Goal: Information Seeking & Learning: Learn about a topic

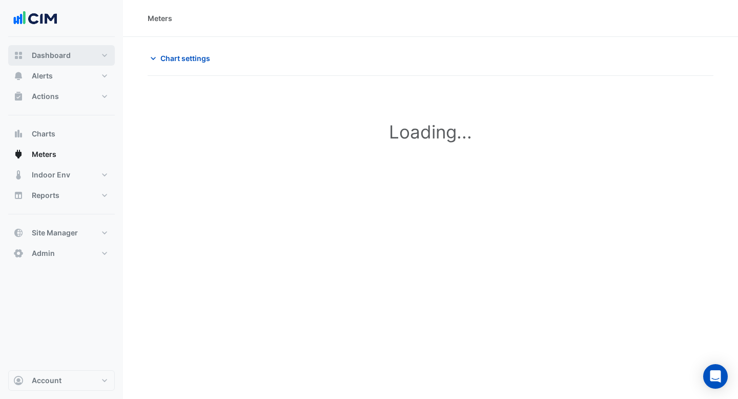
click at [72, 55] on button "Dashboard" at bounding box center [61, 55] width 107 height 20
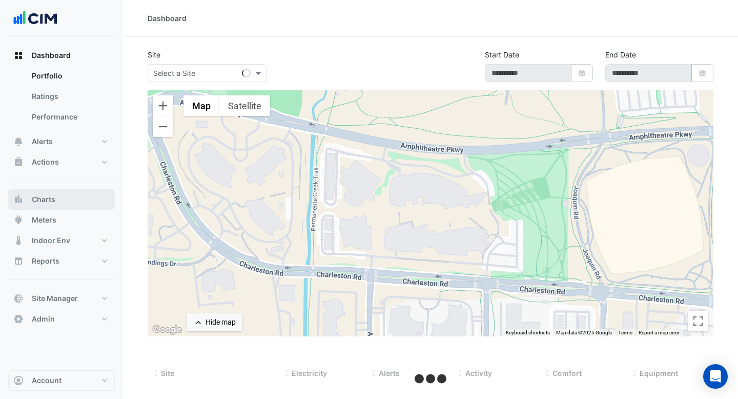
click at [58, 202] on button "Charts" at bounding box center [61, 199] width 107 height 20
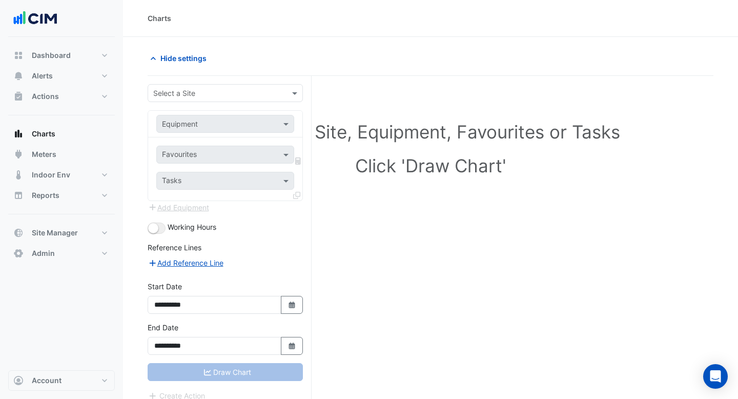
click at [287, 98] on div "Select a Site" at bounding box center [225, 93] width 155 height 18
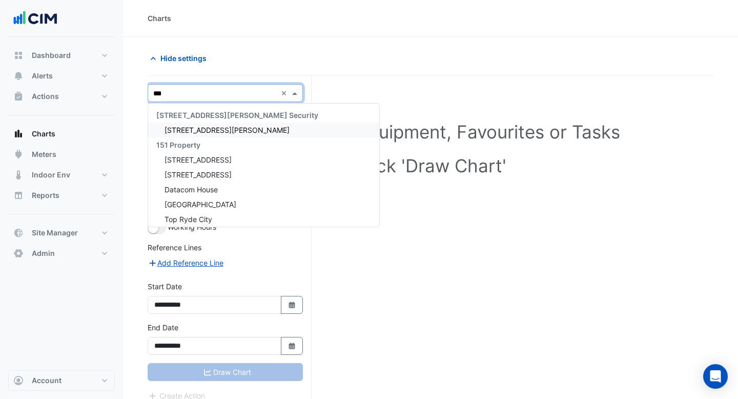
type input "****"
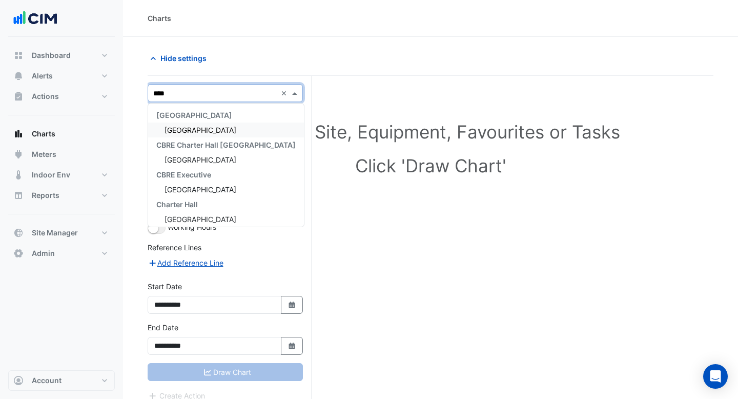
click at [188, 130] on span "Raine Square" at bounding box center [201, 130] width 72 height 9
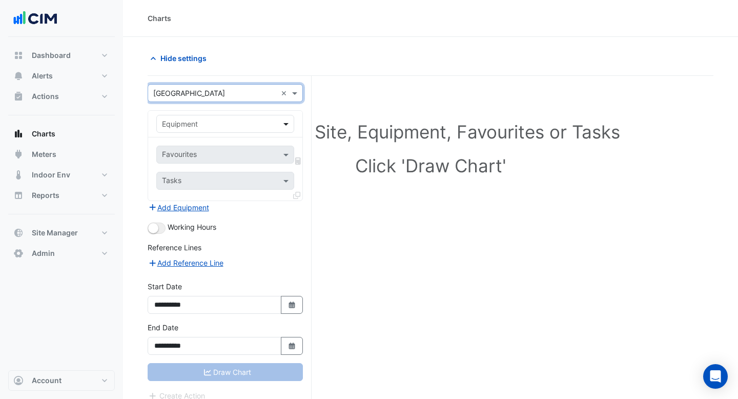
click at [286, 126] on span at bounding box center [287, 123] width 13 height 11
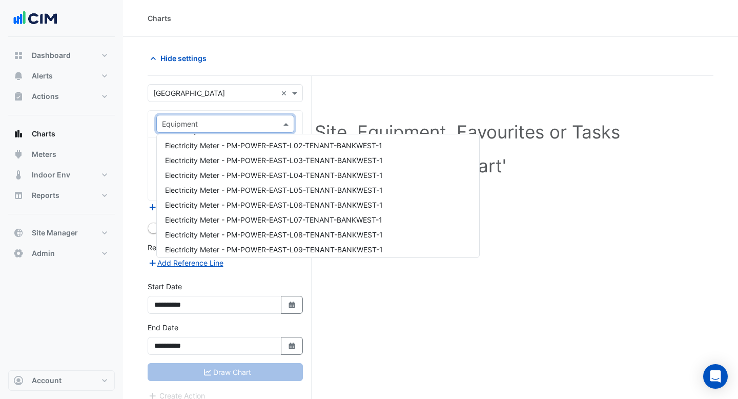
scroll to position [3424, 0]
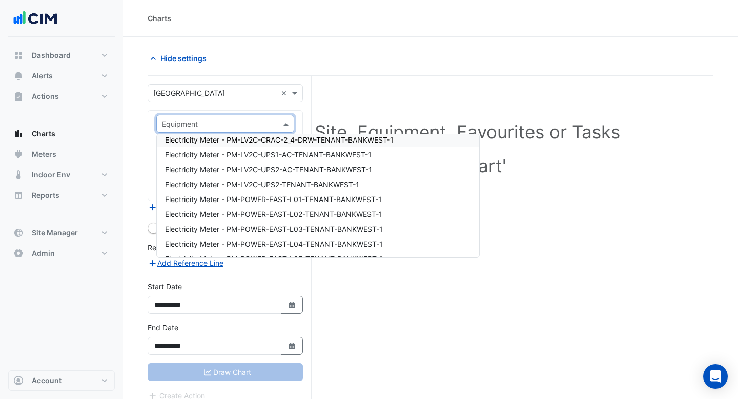
click at [192, 126] on input "text" at bounding box center [215, 124] width 106 height 11
type input "***"
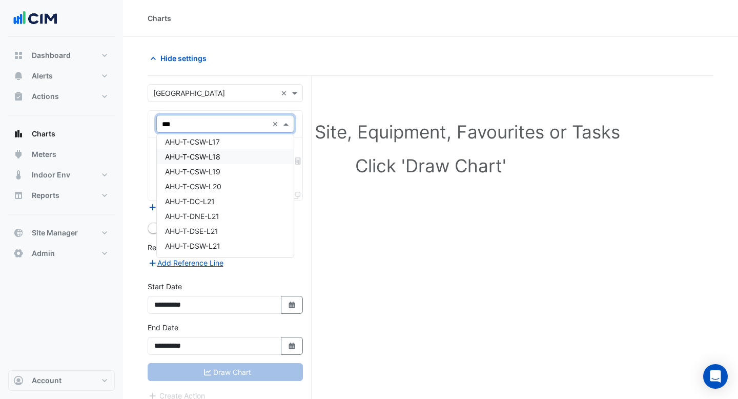
click at [198, 154] on span "AHU-T-CSW-L18" at bounding box center [192, 156] width 55 height 9
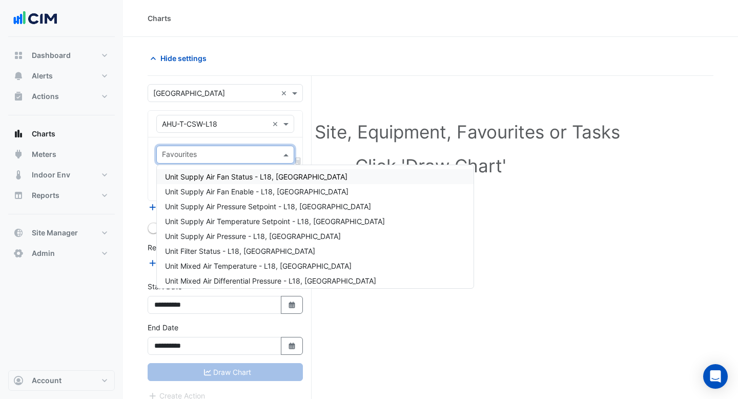
click at [255, 151] on input "text" at bounding box center [219, 155] width 115 height 11
click at [244, 181] on div "Unit Supply Air Fan Status - L18, SOUTH WEST" at bounding box center [315, 176] width 317 height 15
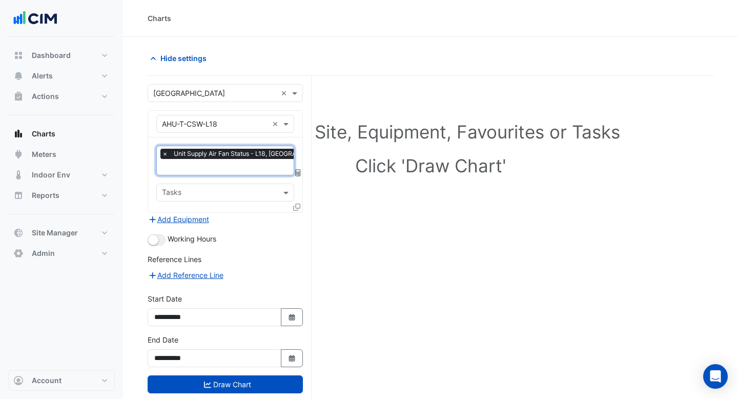
click at [241, 169] on input "text" at bounding box center [249, 167] width 175 height 11
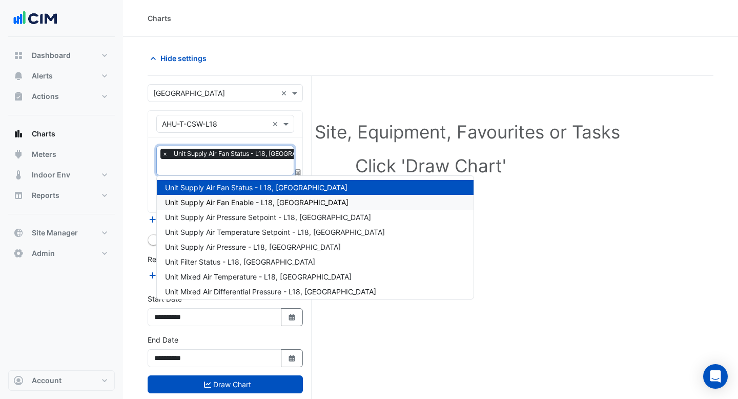
click at [240, 200] on span "Unit Supply Air Fan Enable - L18, SOUTH WEST" at bounding box center [256, 202] width 183 height 9
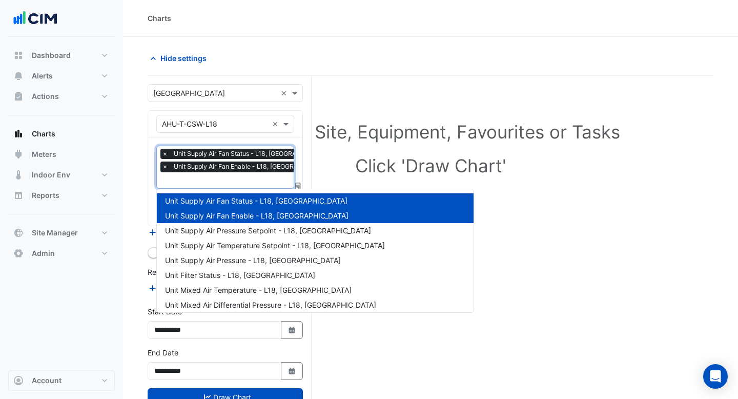
click at [240, 183] on input "text" at bounding box center [250, 181] width 177 height 11
click at [239, 253] on div "Unit Supply Air Pressure - L18, SOUTH WEST" at bounding box center [315, 260] width 317 height 15
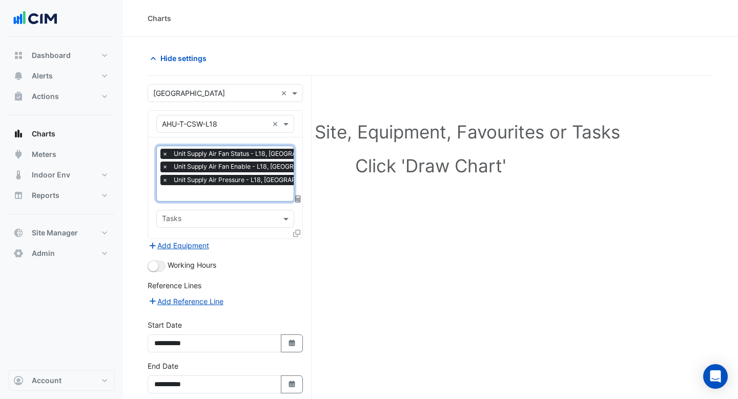
click at [228, 196] on input "text" at bounding box center [250, 194] width 177 height 11
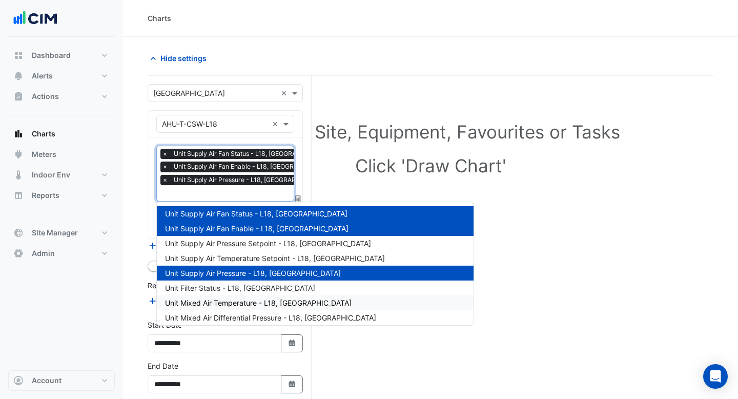
click at [222, 302] on span "Unit Mixed Air Temperature - L18, SOUTH WEST" at bounding box center [258, 302] width 187 height 9
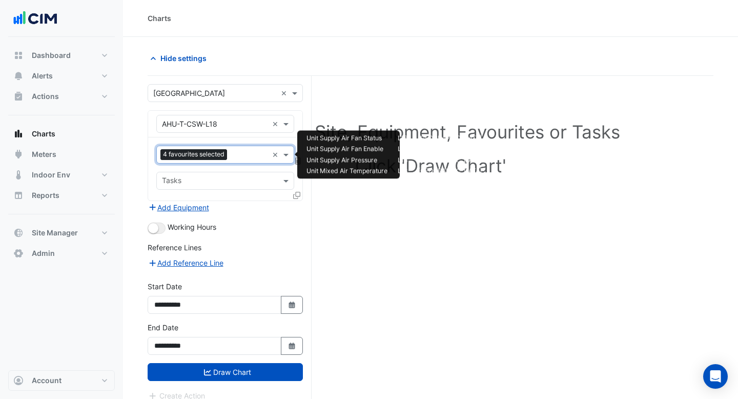
click at [241, 155] on input "text" at bounding box center [249, 155] width 37 height 11
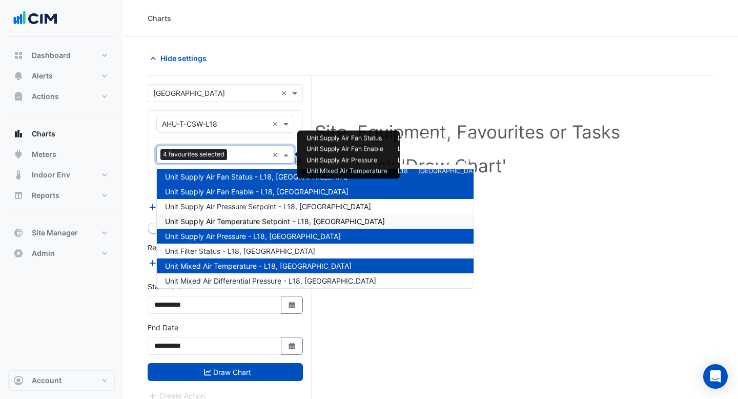
click at [241, 219] on span "Unit Supply Air Temperature Setpoint - L18, SOUTH WEST" at bounding box center [275, 221] width 220 height 9
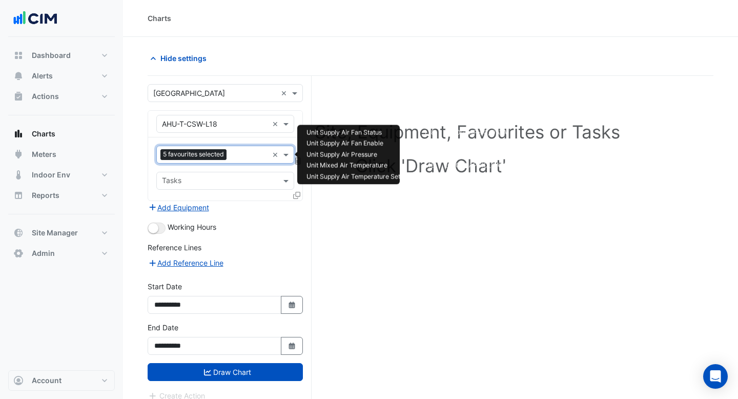
click at [245, 147] on div "5 favourites selected" at bounding box center [212, 155] width 111 height 16
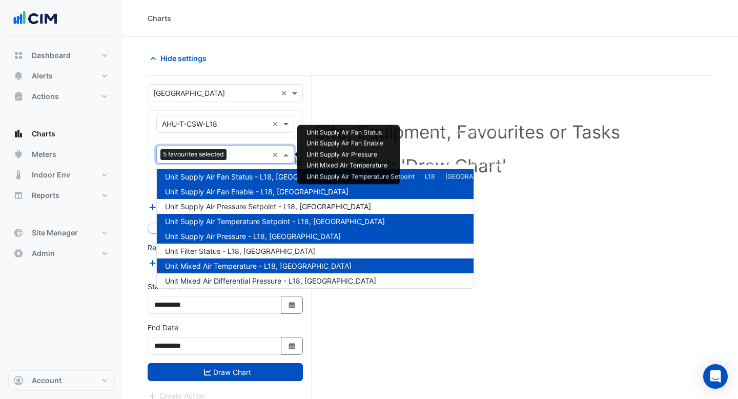
scroll to position [104, 0]
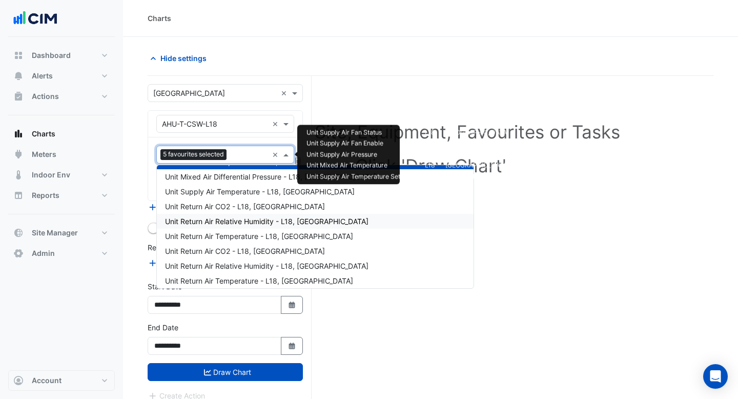
click at [231, 228] on div "Unit Return Air Relative Humidity - L18, NORTH EAST" at bounding box center [315, 221] width 317 height 15
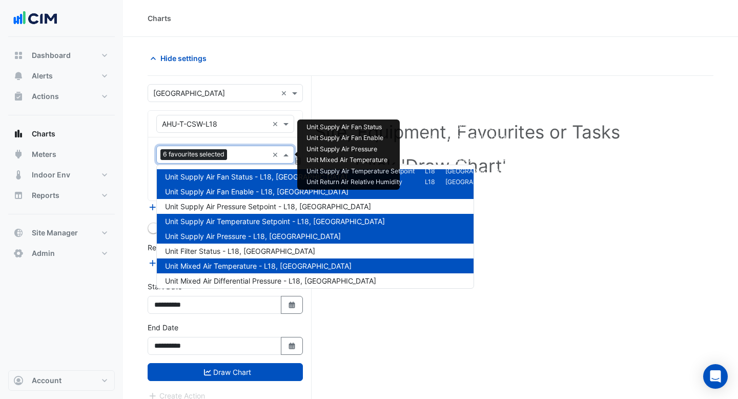
click at [236, 156] on input "text" at bounding box center [249, 155] width 37 height 11
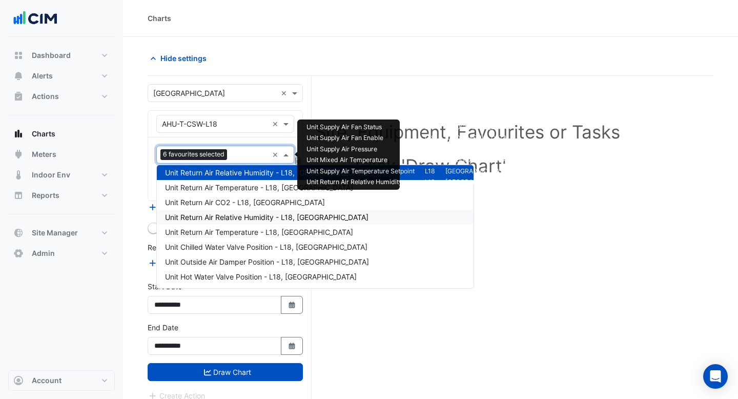
click at [236, 214] on span "Unit Return Air Relative Humidity - L18, SOUTH WEST" at bounding box center [266, 217] width 203 height 9
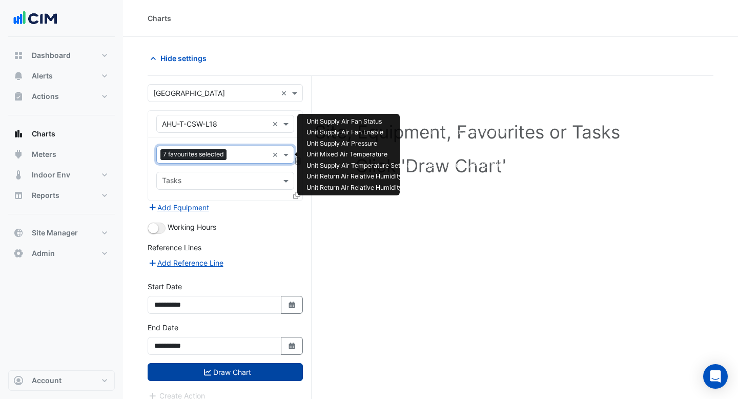
click at [221, 375] on button "Draw Chart" at bounding box center [225, 372] width 155 height 18
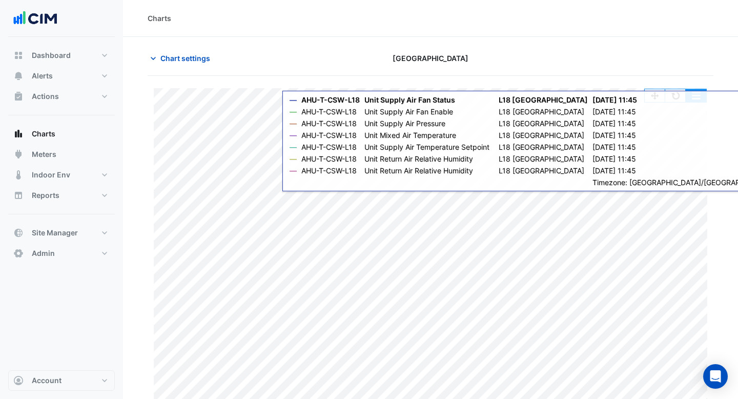
click at [700, 100] on button "button" at bounding box center [696, 95] width 20 height 13
click at [677, 37] on section "Chart settings Raine Square Split by Unit Split All Print Save as JPEG Save as …" at bounding box center [430, 237] width 615 height 401
click at [697, 102] on div "Split by Unit Split All Print Save as JPEG Save as PNG Pivot Data Table Export …" at bounding box center [675, 96] width 63 height 14
click at [698, 92] on button "button" at bounding box center [696, 95] width 20 height 13
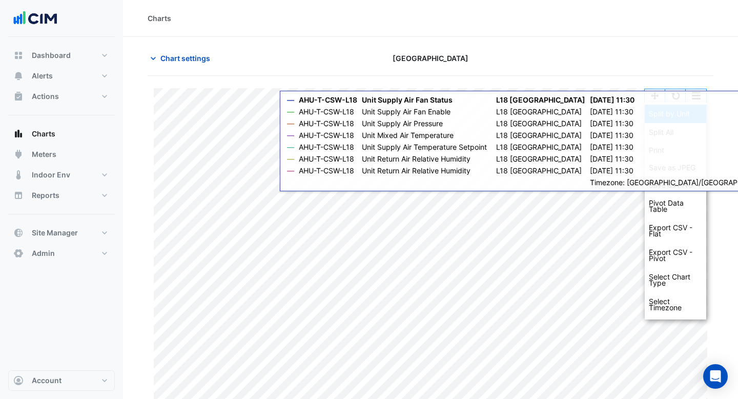
click at [696, 118] on div "Split by Unit" at bounding box center [675, 114] width 61 height 18
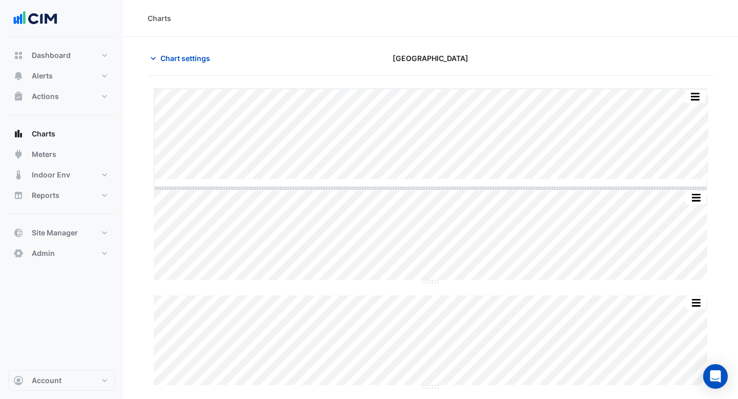
drag, startPoint x: 425, startPoint y: 180, endPoint x: 422, endPoint y: 260, distance: 80.0
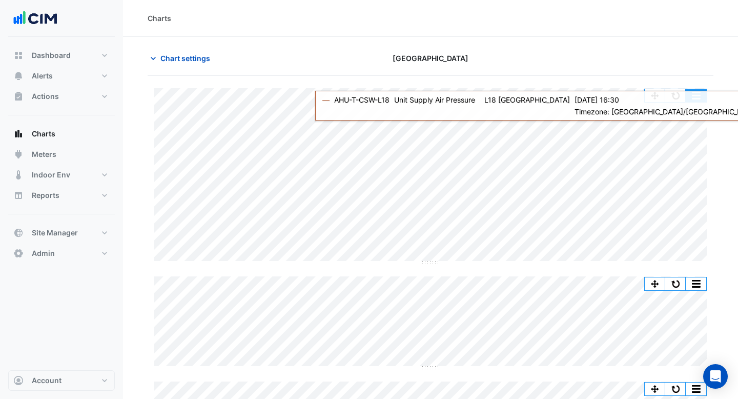
click at [691, 99] on button "button" at bounding box center [696, 95] width 20 height 13
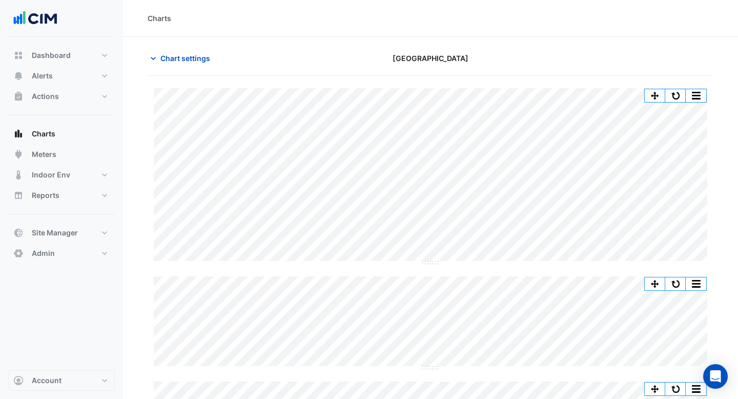
click at [255, 56] on div "Chart settings" at bounding box center [237, 58] width 193 height 18
click at [679, 98] on button "button" at bounding box center [675, 95] width 20 height 13
click at [186, 60] on span "Chart settings" at bounding box center [185, 58] width 50 height 11
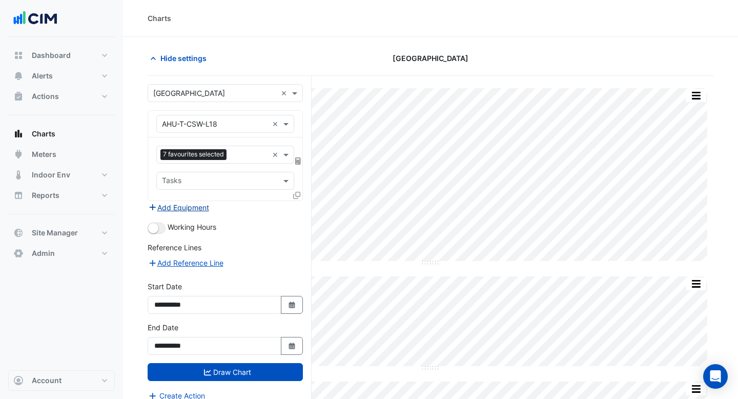
click at [197, 207] on button "Add Equipment" at bounding box center [179, 207] width 62 height 12
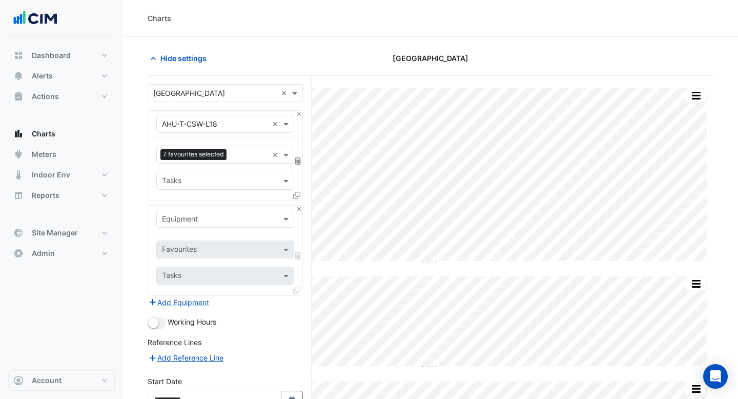
click at [192, 220] on input "text" at bounding box center [215, 219] width 106 height 11
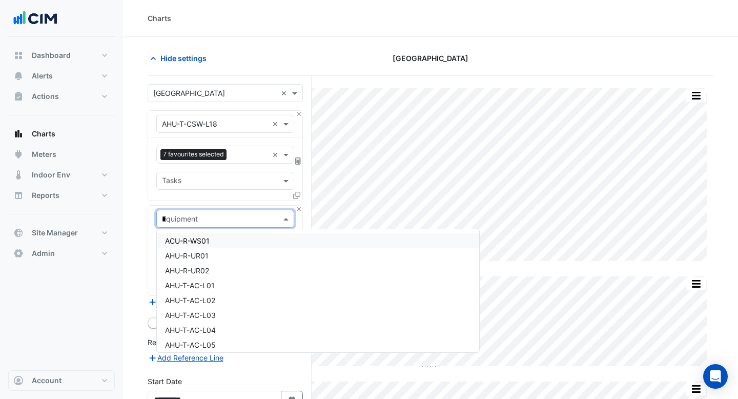
type input "**"
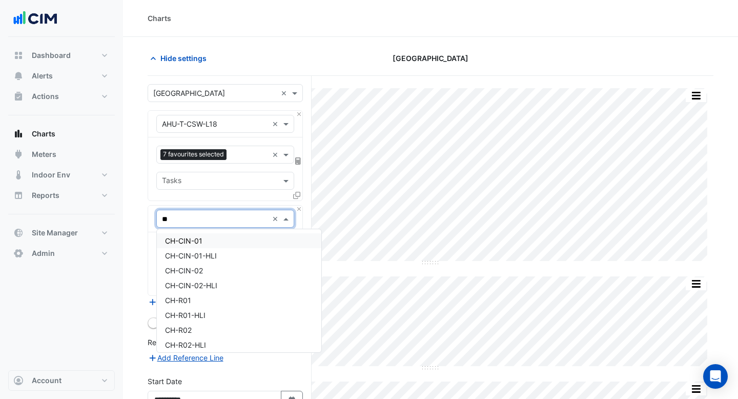
click at [191, 239] on span "CH-CIN-01" at bounding box center [183, 240] width 37 height 9
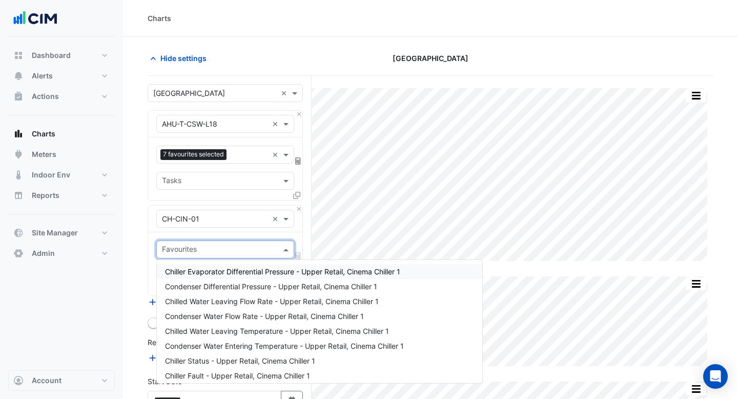
click at [207, 245] on input "text" at bounding box center [219, 250] width 115 height 11
click at [207, 270] on span "Chiller Evaporator Differential Pressure - Upper Retail, Cinema Chiller 1" at bounding box center [282, 271] width 235 height 9
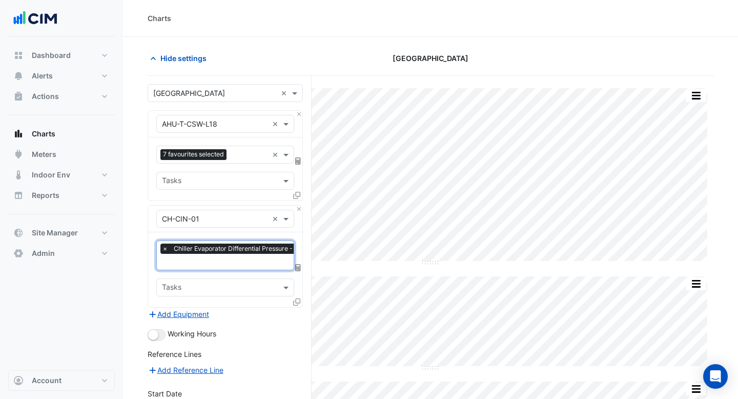
click at [205, 261] on input "text" at bounding box center [274, 262] width 224 height 11
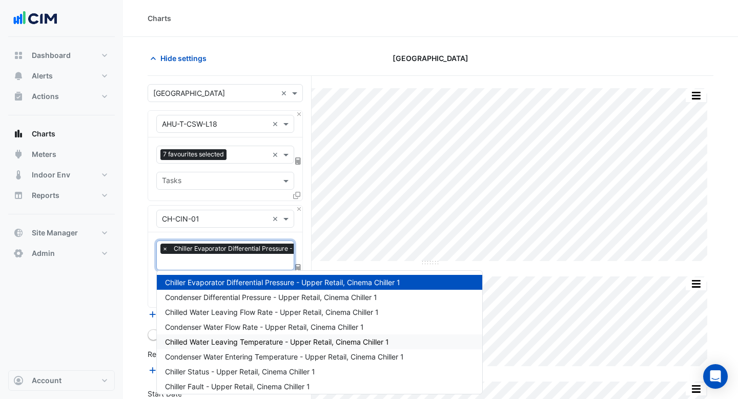
click at [212, 342] on span "Chilled Water Leaving Temperature - Upper Retail, Cinema Chiller 1" at bounding box center [277, 341] width 224 height 9
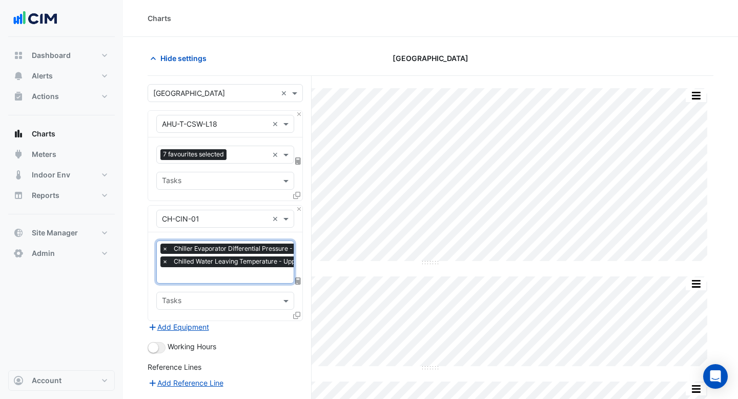
click at [208, 275] on input "text" at bounding box center [274, 276] width 224 height 11
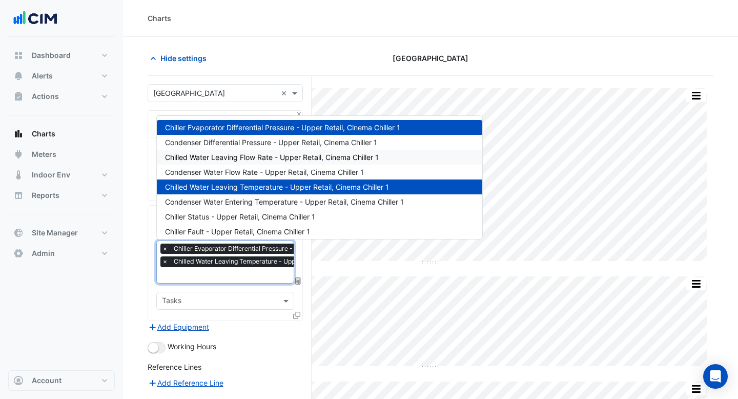
click at [229, 161] on span "Chilled Water Leaving Flow Rate - Upper Retail, Cinema Chiller 1" at bounding box center [272, 157] width 214 height 9
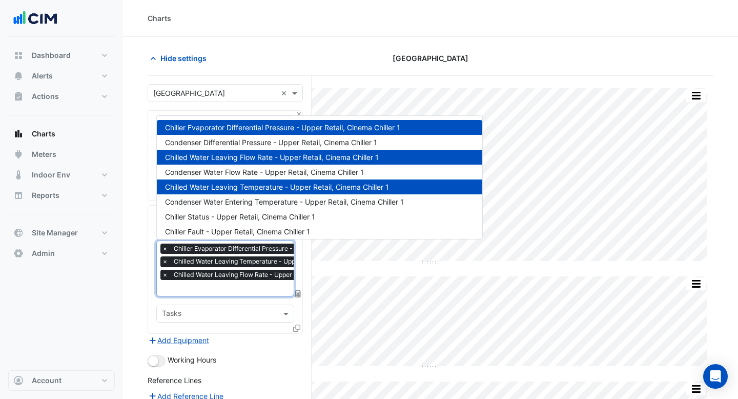
click at [227, 285] on input "text" at bounding box center [274, 288] width 224 height 11
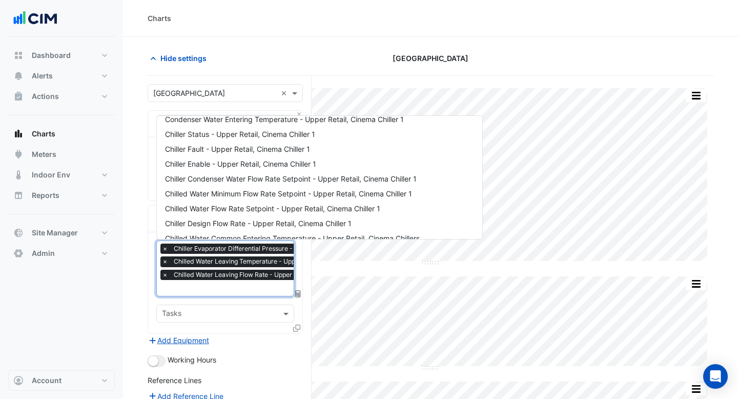
scroll to position [158, 0]
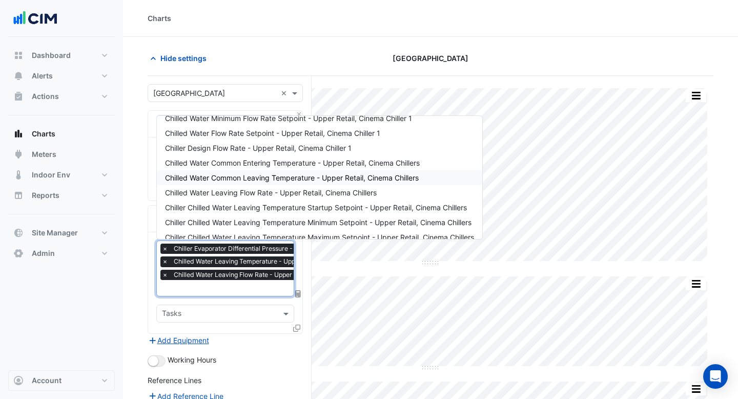
click at [256, 180] on span "Chilled Water Common Leaving Temperature - Upper Retail, Cinema Chillers" at bounding box center [292, 177] width 254 height 9
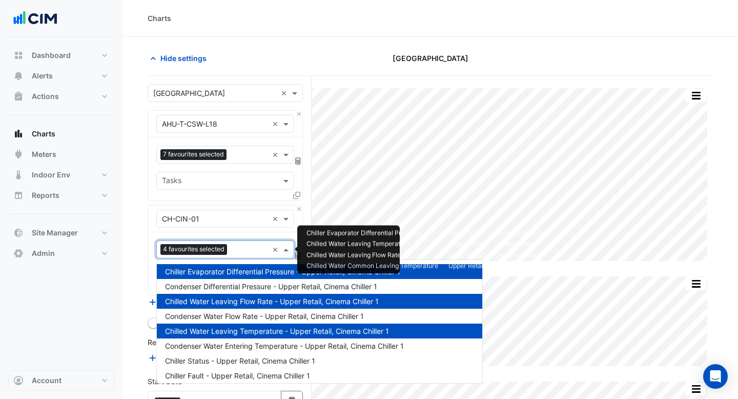
click at [244, 243] on div "4 favourites selected" at bounding box center [212, 249] width 111 height 16
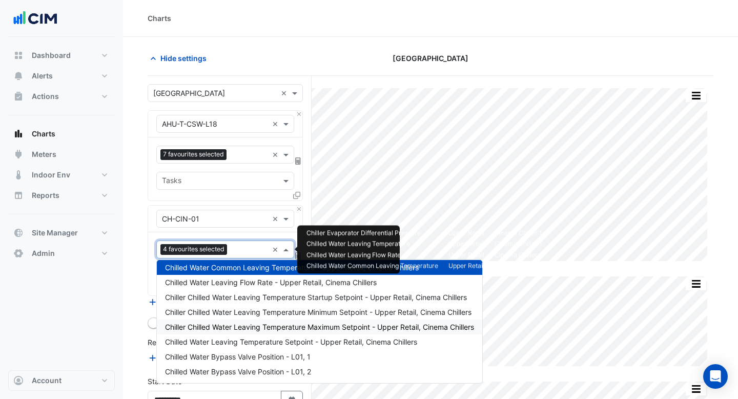
click at [250, 332] on div "Chiller Chilled Water Leaving Temperature Maximum Setpoint - Upper Retail, Cine…" at bounding box center [319, 326] width 325 height 15
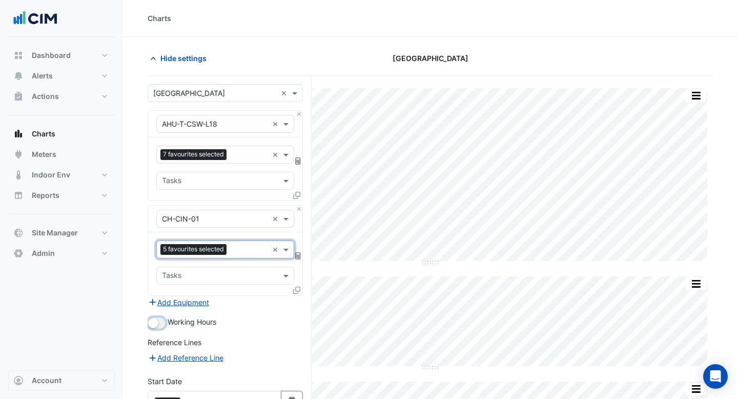
click at [162, 320] on button "button" at bounding box center [157, 322] width 18 height 11
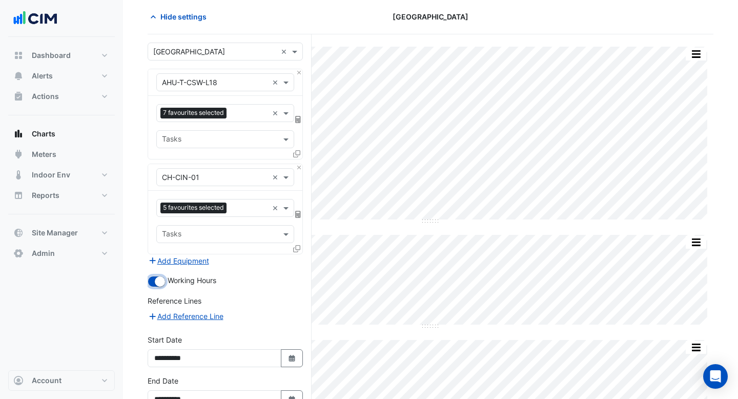
scroll to position [75, 0]
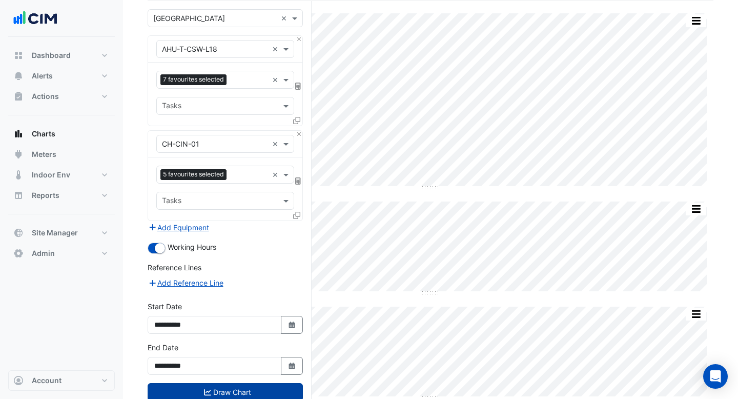
click at [248, 391] on button "Draw Chart" at bounding box center [225, 392] width 155 height 18
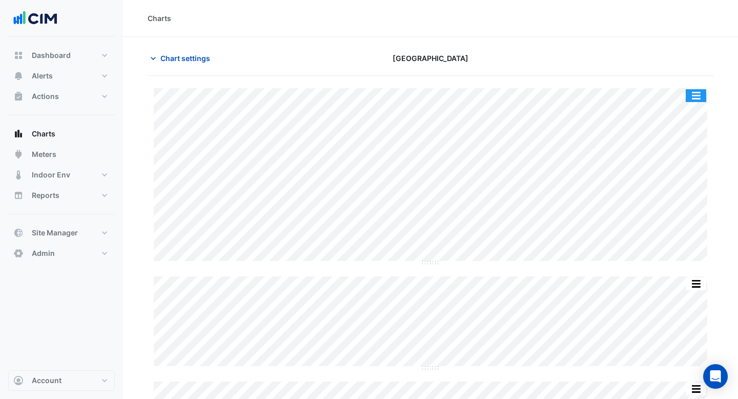
click at [697, 94] on button "button" at bounding box center [696, 95] width 20 height 13
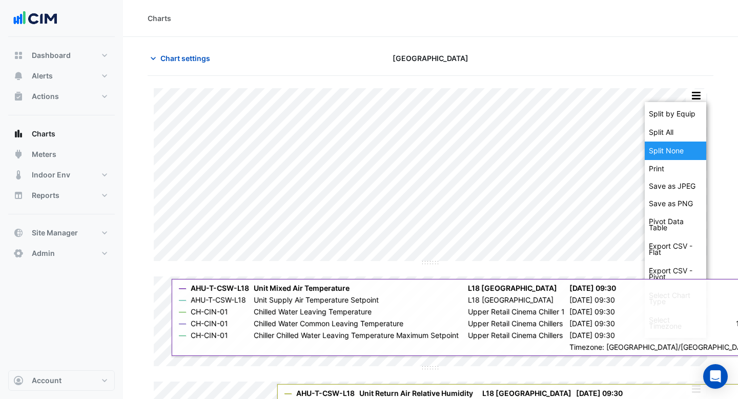
click at [681, 142] on div "Split None" at bounding box center [675, 150] width 61 height 18
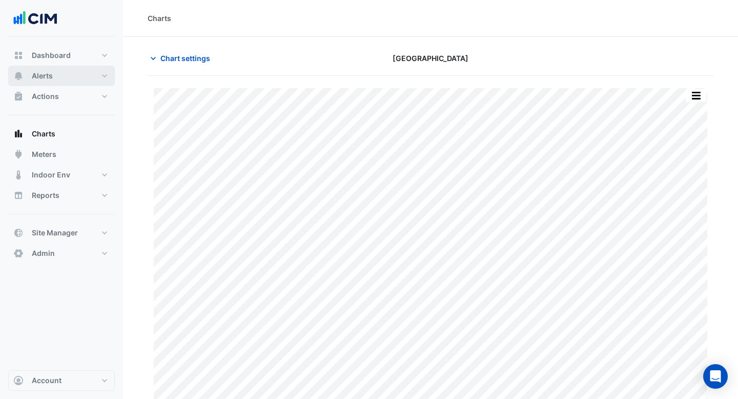
click at [55, 70] on button "Alerts" at bounding box center [61, 76] width 107 height 20
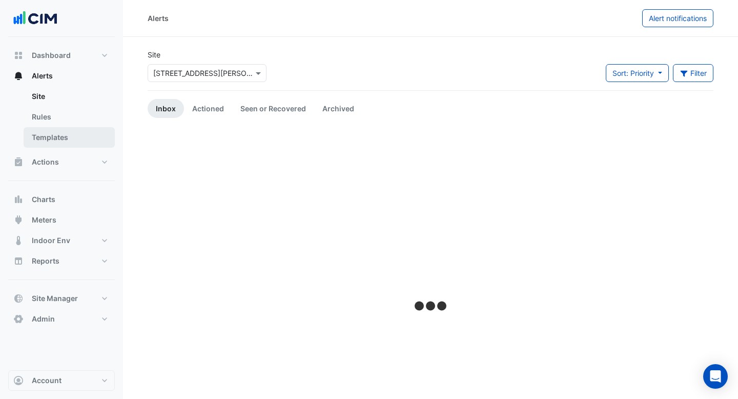
click at [77, 131] on link "Templates" at bounding box center [69, 137] width 91 height 20
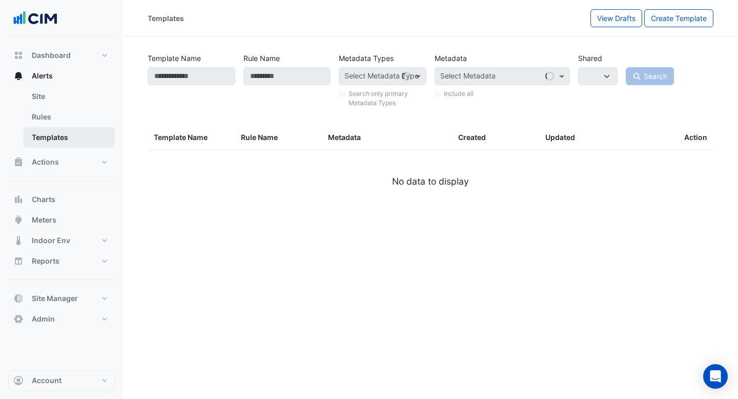
select select
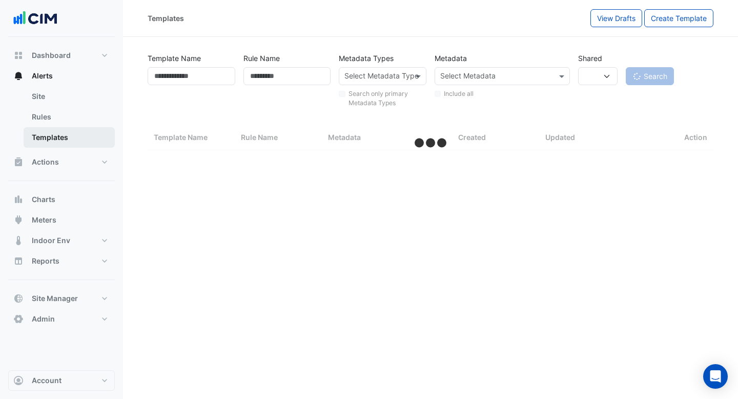
select select "***"
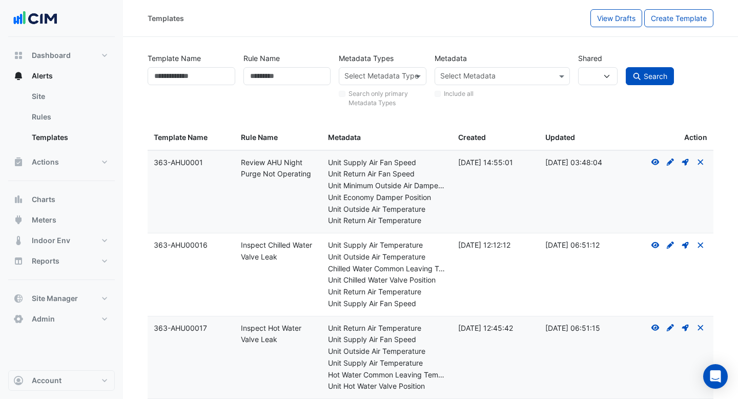
drag, startPoint x: 278, startPoint y: 257, endPoint x: 237, endPoint y: 250, distance: 41.2
click at [237, 250] on datatable-body-cell "Rule Name: Inspect Chilled Water Valve Leak" at bounding box center [278, 274] width 87 height 83
click at [302, 271] on datatable-body-cell "Rule Name: Inspect Chilled Water Valve Leak" at bounding box center [278, 274] width 87 height 83
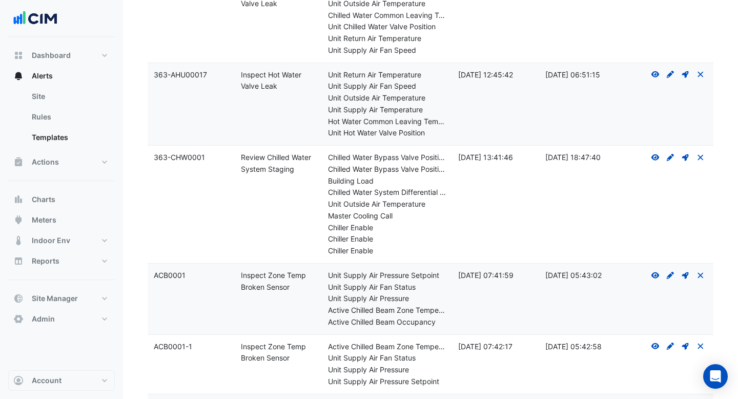
scroll to position [357, 0]
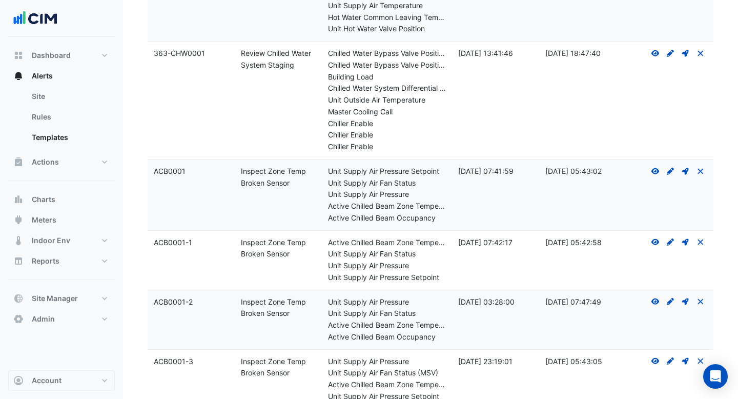
drag, startPoint x: 287, startPoint y: 186, endPoint x: 237, endPoint y: 171, distance: 52.2
click at [237, 171] on datatable-body-cell "Rule Name: Inspect Zone Temp Broken Sensor" at bounding box center [278, 194] width 87 height 71
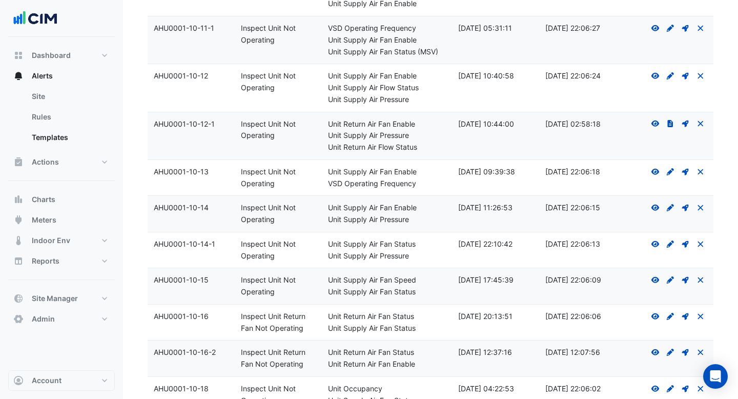
scroll to position [2135, 0]
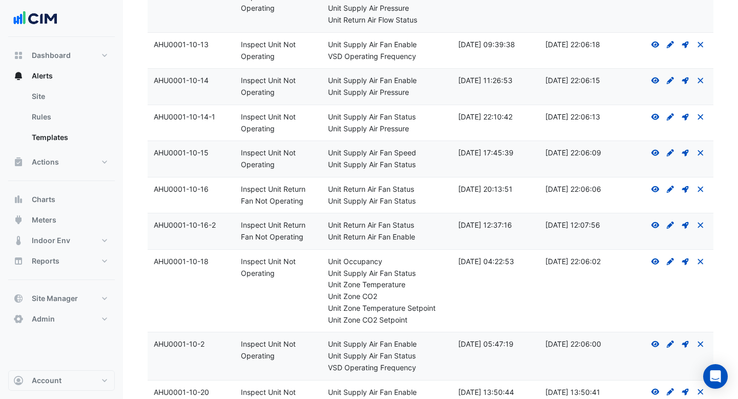
drag, startPoint x: 305, startPoint y: 202, endPoint x: 243, endPoint y: 193, distance: 62.1
click at [243, 193] on div "Rule Name: Inspect Unit Return Fan Not Operating" at bounding box center [278, 195] width 75 height 24
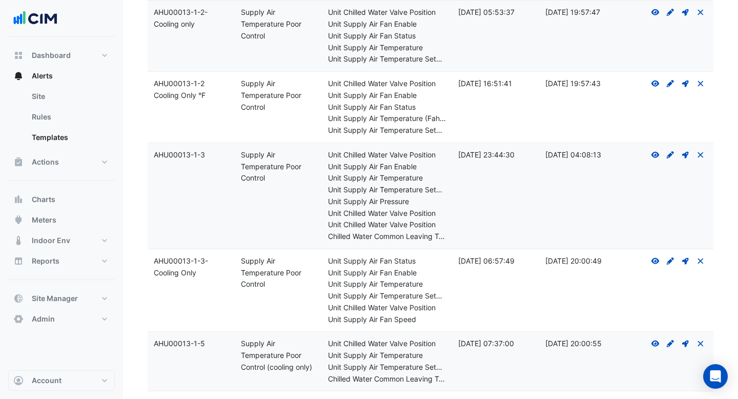
scroll to position [6493, 0]
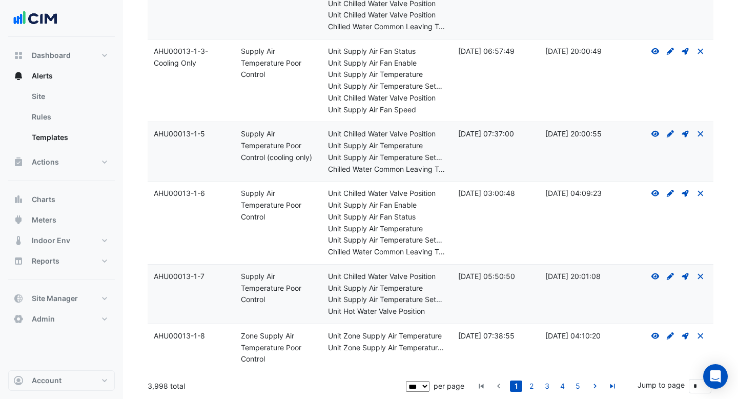
drag, startPoint x: 168, startPoint y: 385, endPoint x: 149, endPoint y: 385, distance: 19.0
click at [149, 385] on div "3,998 total" at bounding box center [276, 386] width 256 height 26
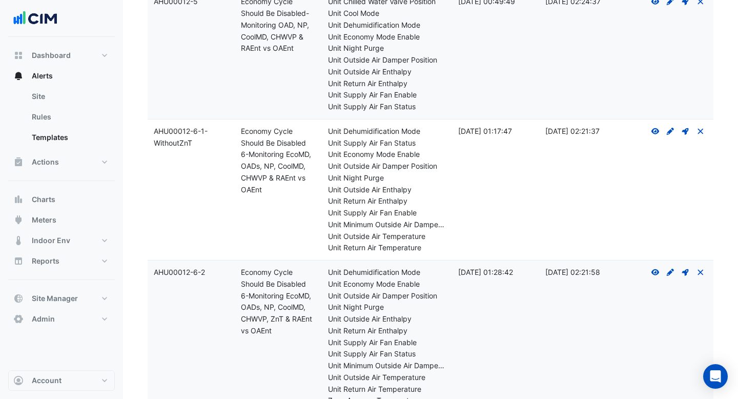
scroll to position [4988, 0]
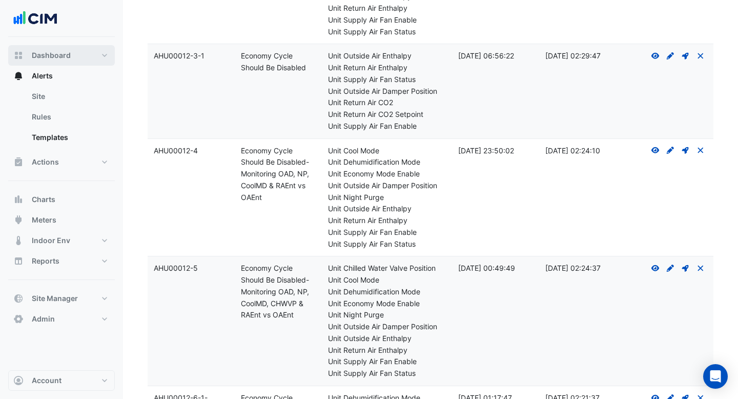
click at [54, 56] on span "Dashboard" at bounding box center [51, 55] width 39 height 10
select select "***"
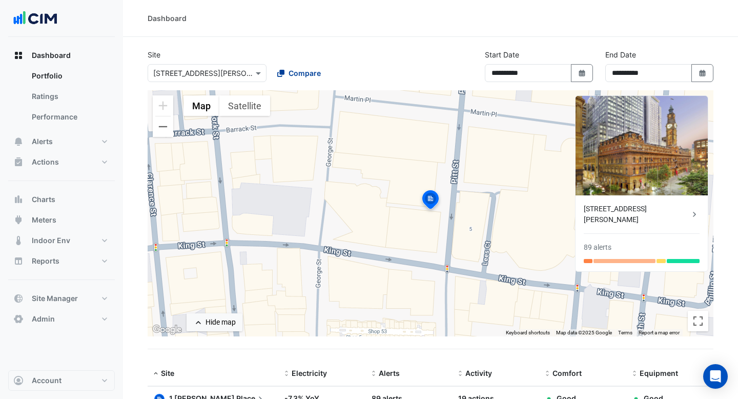
click at [302, 73] on span "Compare" at bounding box center [305, 73] width 32 height 11
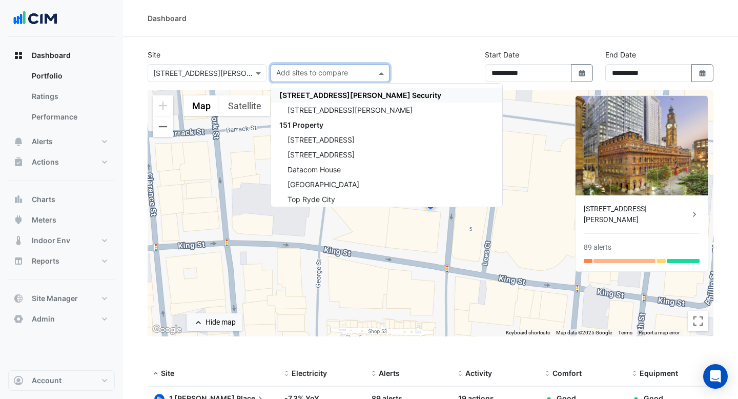
click at [350, 51] on div "Site × 1 Martin Place Add sites to compare 141 Walker Street Security 141 Walke…" at bounding box center [268, 65] width 254 height 33
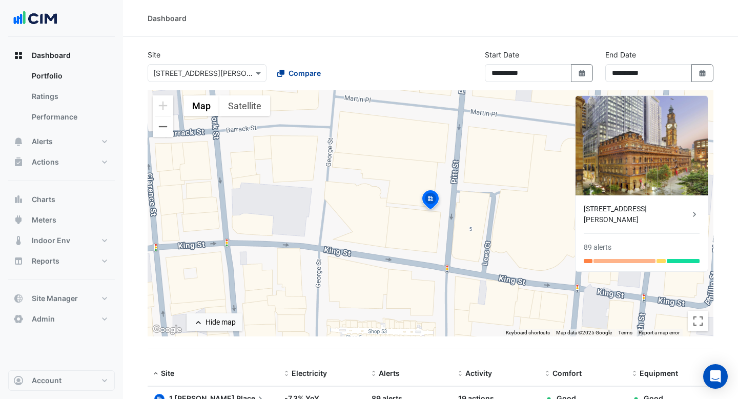
click at [302, 71] on span "Compare" at bounding box center [305, 73] width 32 height 11
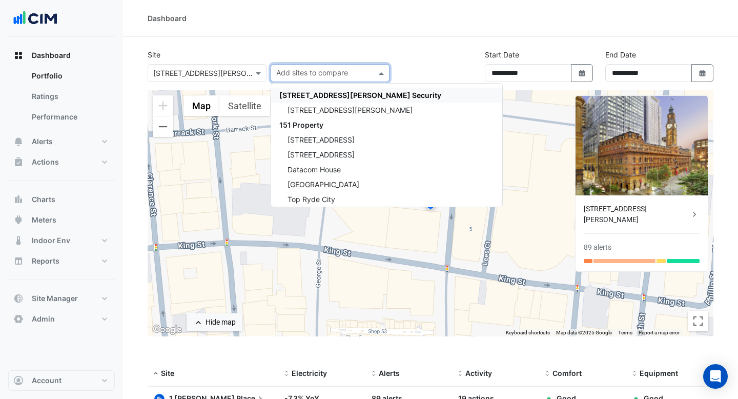
click at [298, 32] on div "Dashboard" at bounding box center [430, 18] width 615 height 37
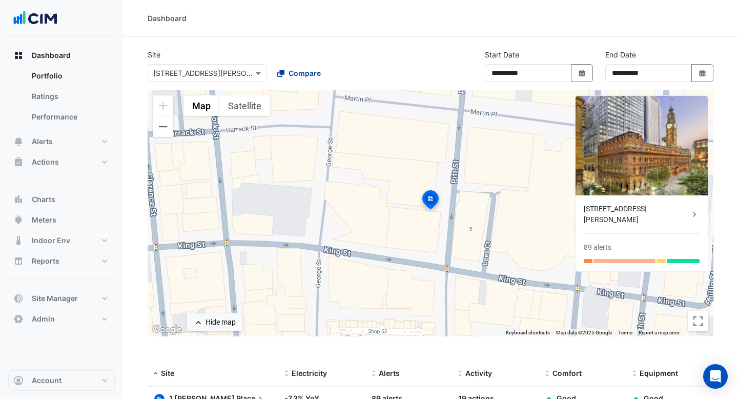
click at [295, 68] on span "Compare" at bounding box center [305, 73] width 32 height 11
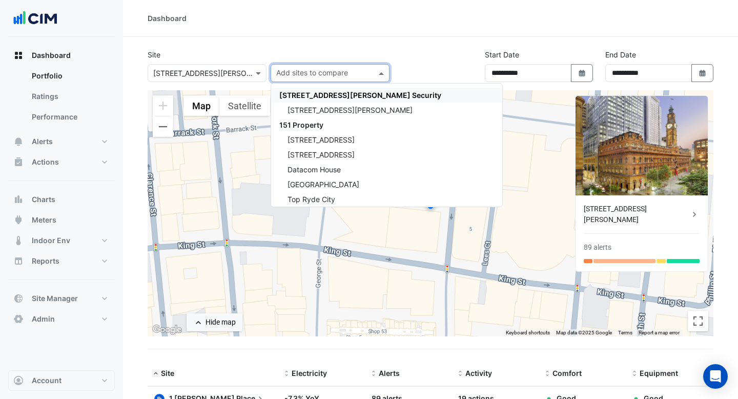
click at [306, 98] on span "141 Walker Street Security" at bounding box center [360, 95] width 162 height 9
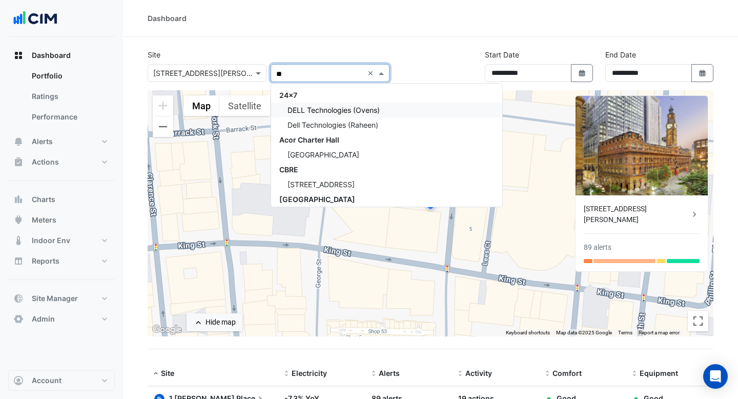
type input "*"
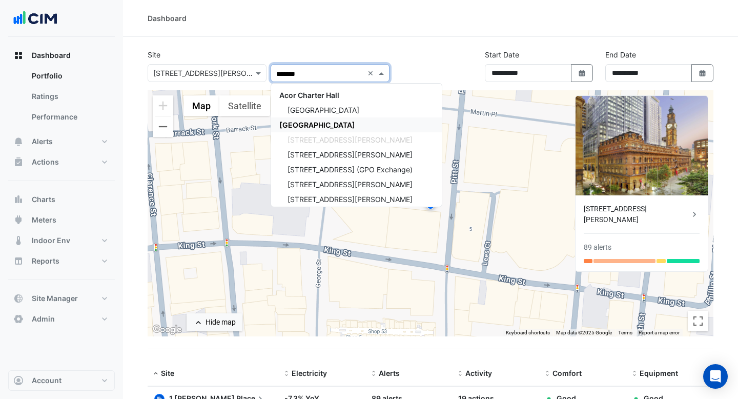
click at [299, 120] on span "CBRE Charter Hall" at bounding box center [317, 124] width 76 height 9
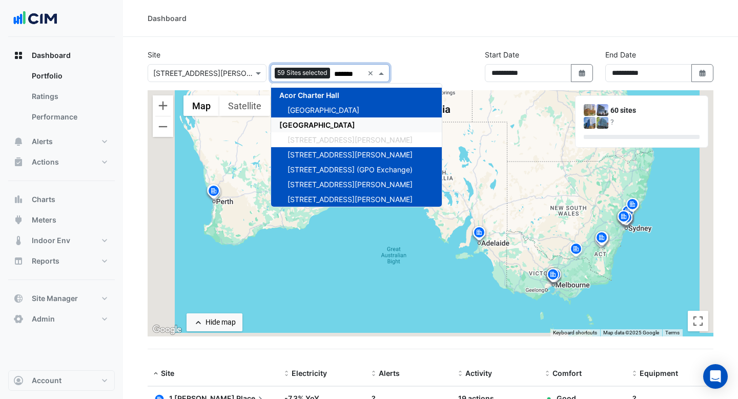
type input "*******"
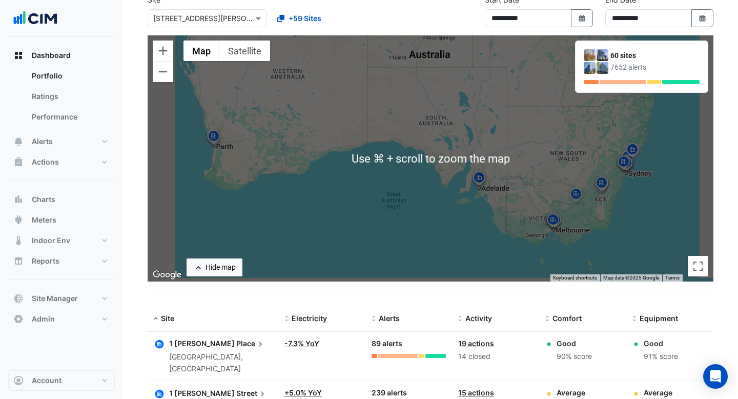
scroll to position [54, 0]
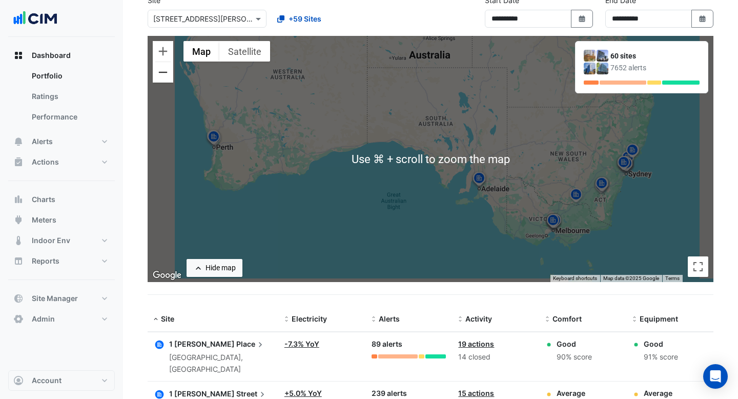
click at [163, 77] on button "Zoom out" at bounding box center [163, 72] width 20 height 20
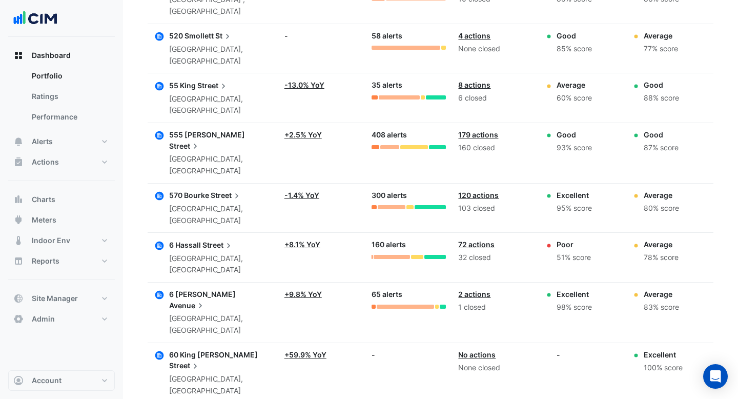
scroll to position [2409, 0]
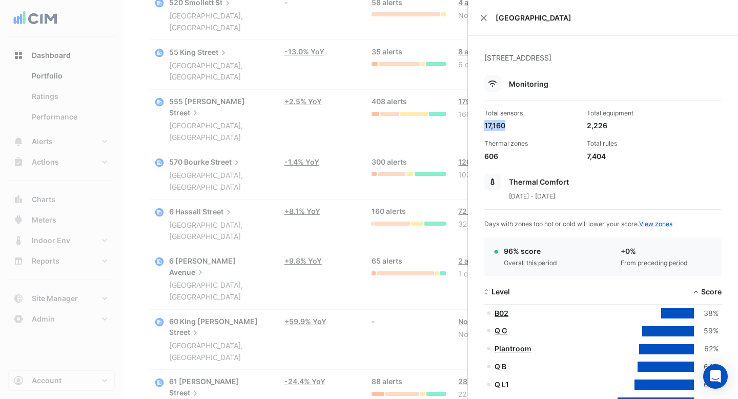
drag, startPoint x: 504, startPoint y: 126, endPoint x: 482, endPoint y: 126, distance: 22.0
click at [482, 126] on div "Total sensors 17,160" at bounding box center [531, 120] width 102 height 22
drag, startPoint x: 606, startPoint y: 127, endPoint x: 588, endPoint y: 127, distance: 17.4
click at [588, 127] on div "2,226" at bounding box center [634, 125] width 94 height 11
click at [621, 129] on div "2,226" at bounding box center [634, 125] width 94 height 11
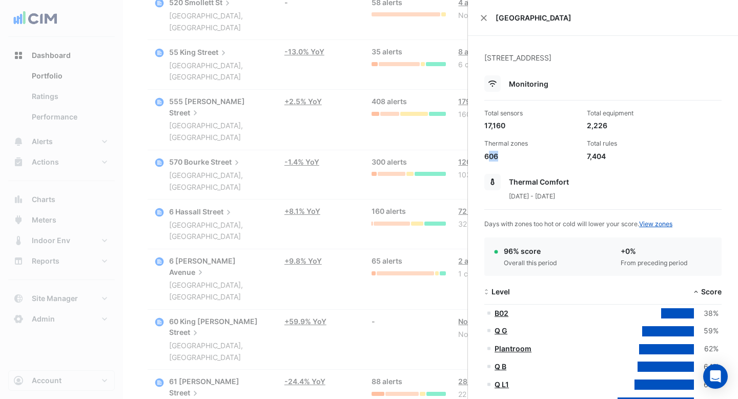
drag, startPoint x: 500, startPoint y: 156, endPoint x: 487, endPoint y: 156, distance: 12.3
click at [487, 156] on div "606" at bounding box center [531, 156] width 94 height 11
click at [607, 157] on div "7,404" at bounding box center [634, 156] width 94 height 11
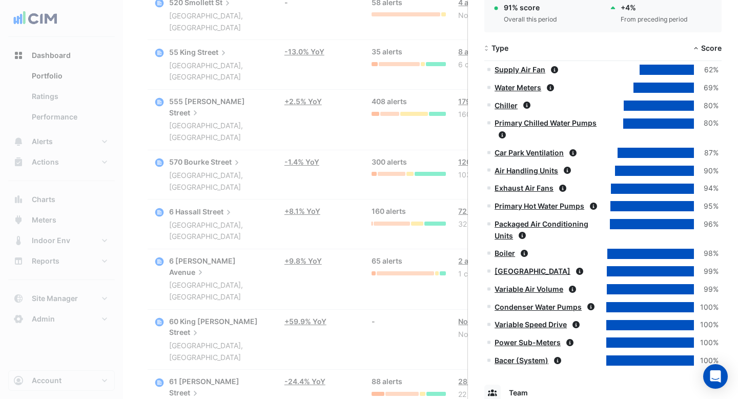
scroll to position [779, 0]
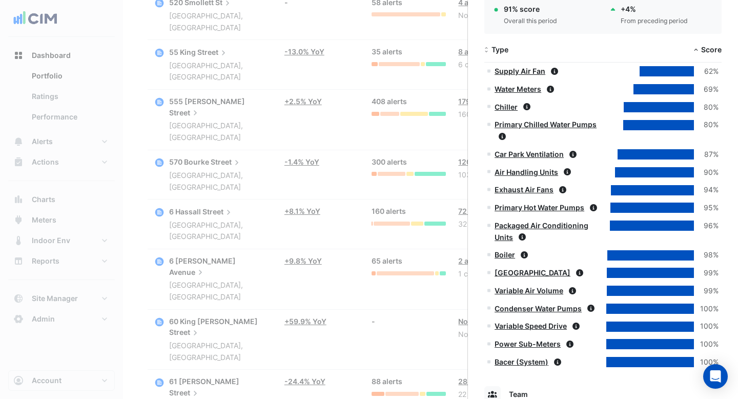
click at [511, 70] on link "Supply Air Fan" at bounding box center [520, 71] width 51 height 9
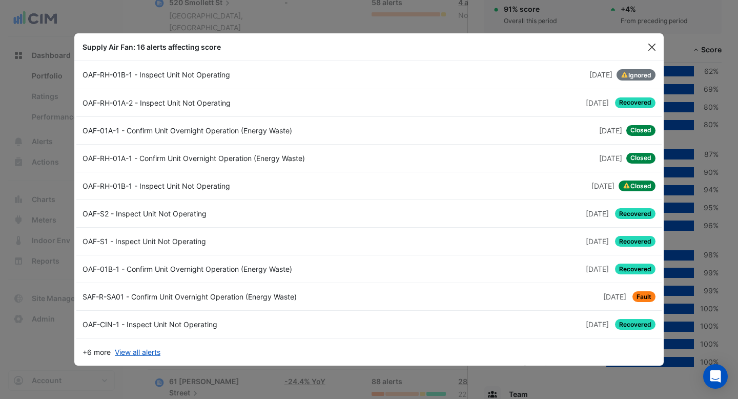
click at [656, 44] on button "Close" at bounding box center [651, 46] width 15 height 15
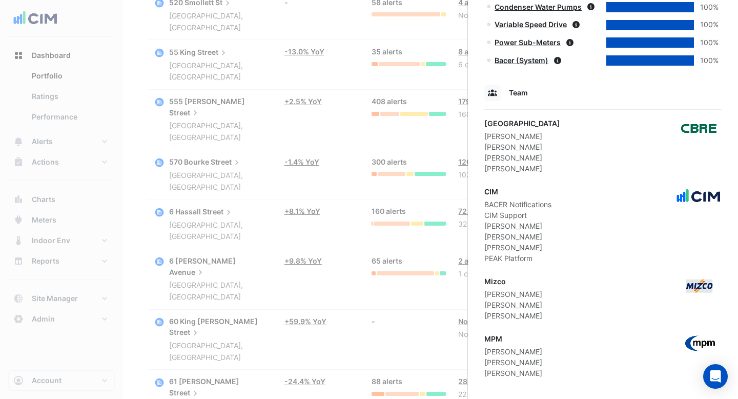
scroll to position [1088, 0]
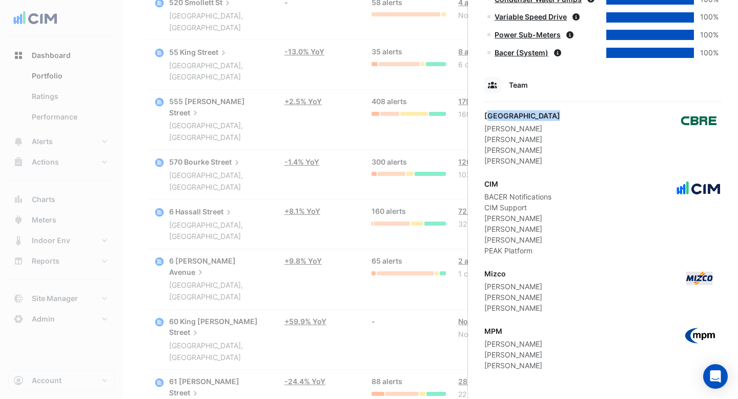
drag, startPoint x: 547, startPoint y: 116, endPoint x: 489, endPoint y: 115, distance: 57.9
click at [489, 115] on div "CBRE Charter Hall" at bounding box center [522, 115] width 76 height 11
click at [526, 115] on div "CBRE Charter Hall" at bounding box center [522, 115] width 76 height 11
drag, startPoint x: 523, startPoint y: 130, endPoint x: 491, endPoint y: 130, distance: 31.8
click at [490, 131] on div "Ross Carter" at bounding box center [522, 128] width 76 height 11
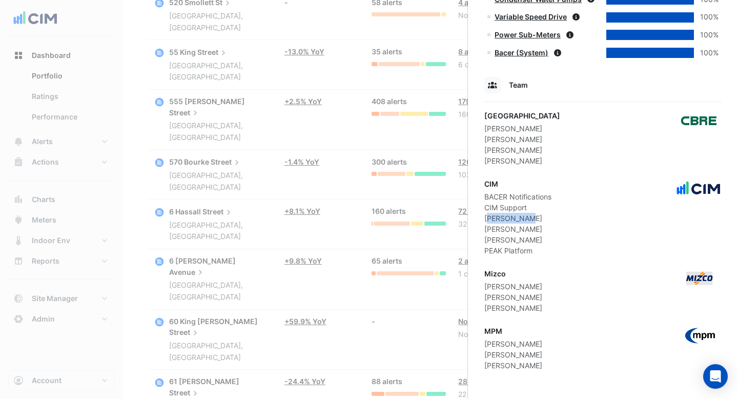
drag, startPoint x: 529, startPoint y: 218, endPoint x: 488, endPoint y: 218, distance: 40.5
click at [488, 218] on div "Conor Deane" at bounding box center [517, 218] width 67 height 11
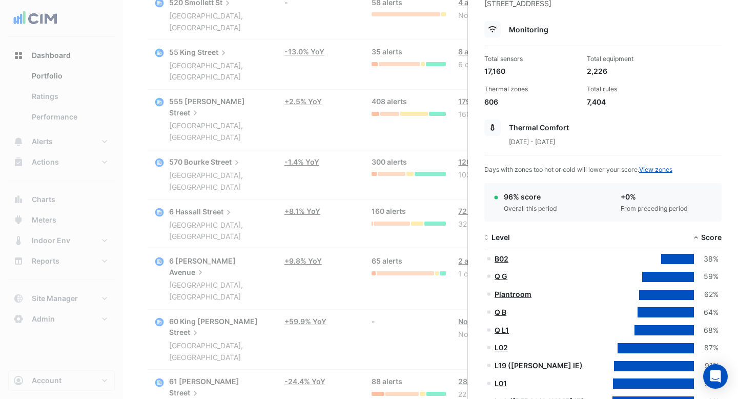
scroll to position [0, 0]
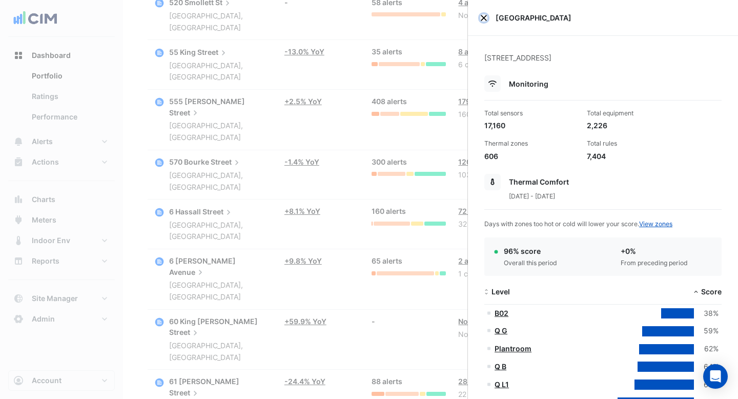
click at [483, 18] on button "Close" at bounding box center [483, 17] width 7 height 7
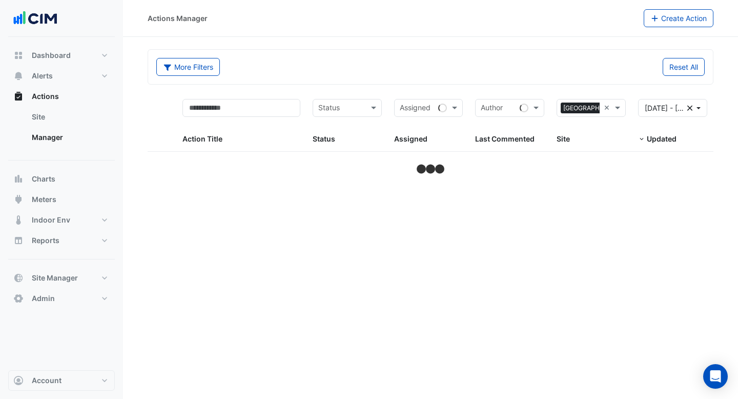
select select "***"
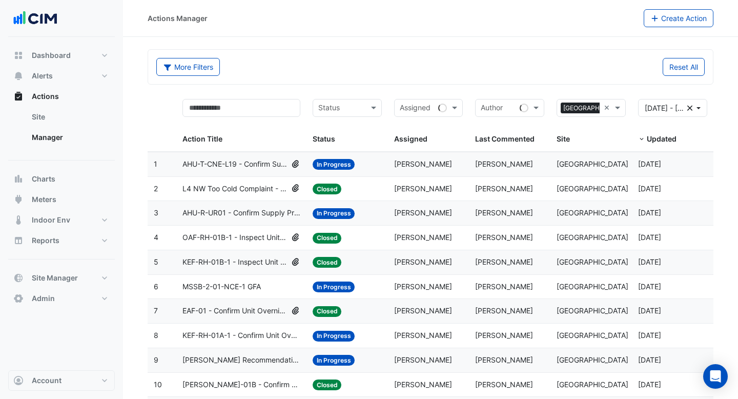
click at [274, 188] on span "L4 NW Too Cold Complaint - AHU-BNE SA Temp Too Low" at bounding box center [234, 189] width 105 height 12
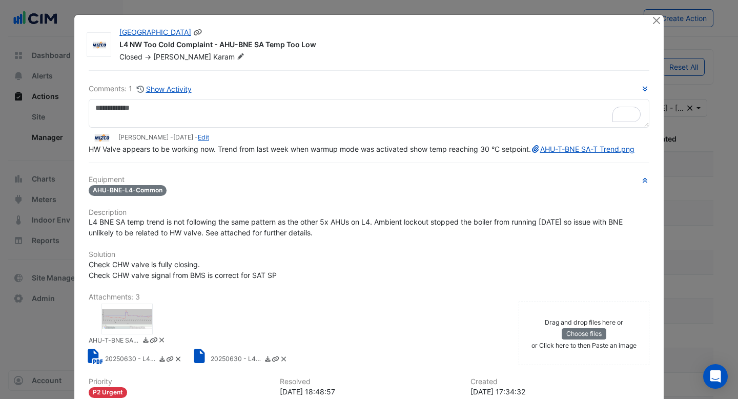
drag, startPoint x: 240, startPoint y: 42, endPoint x: 311, endPoint y: 42, distance: 70.2
click at [311, 42] on div "L4 NW Too Cold Complaint - AHU-BNE SA Temp Too Low" at bounding box center [379, 45] width 520 height 12
click at [338, 45] on div "L4 NW Too Cold Complaint - AHU-BNE SA Temp Too Low" at bounding box center [379, 45] width 520 height 12
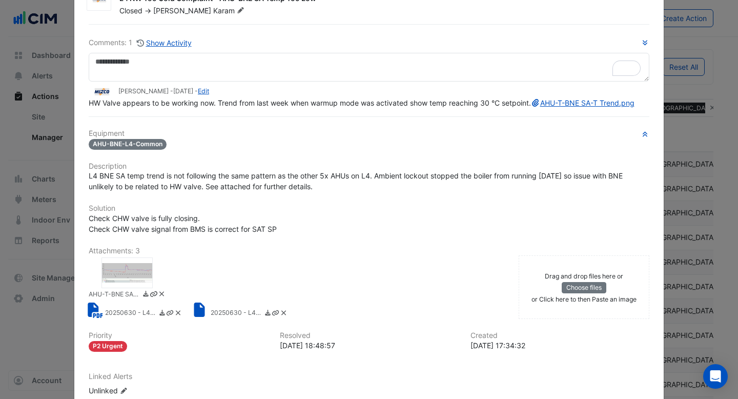
scroll to position [40, 0]
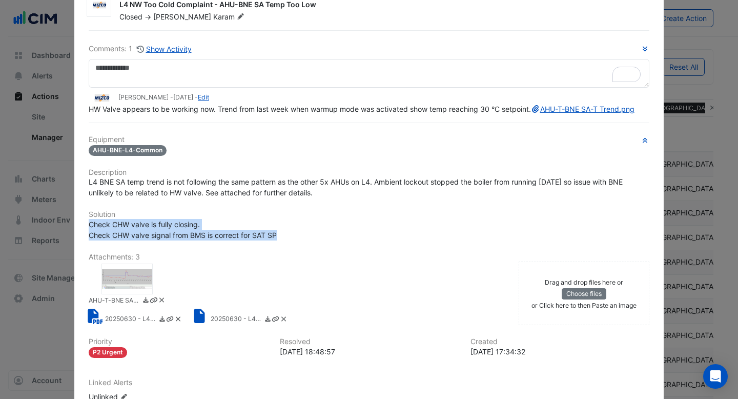
drag, startPoint x: 90, startPoint y: 235, endPoint x: 288, endPoint y: 243, distance: 198.0
click at [289, 240] on div "Check CHW valve is fully closing. Check CHW valve signal from BMS is correct fo…" at bounding box center [369, 230] width 561 height 22
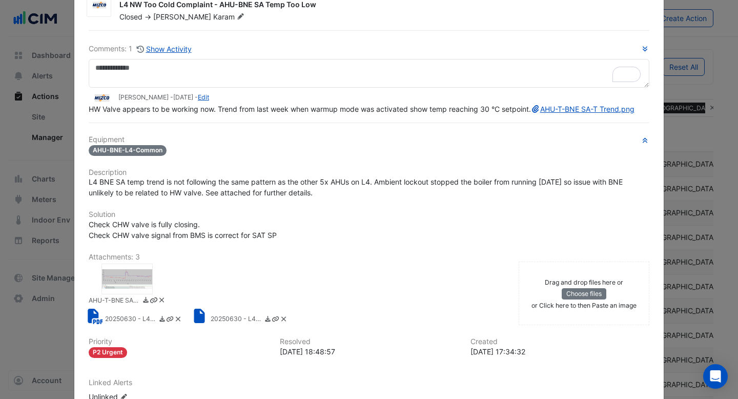
click at [253, 239] on span "Check CHW valve is fully closing. Check CHW valve signal from BMS is correct fo…" at bounding box center [183, 229] width 188 height 19
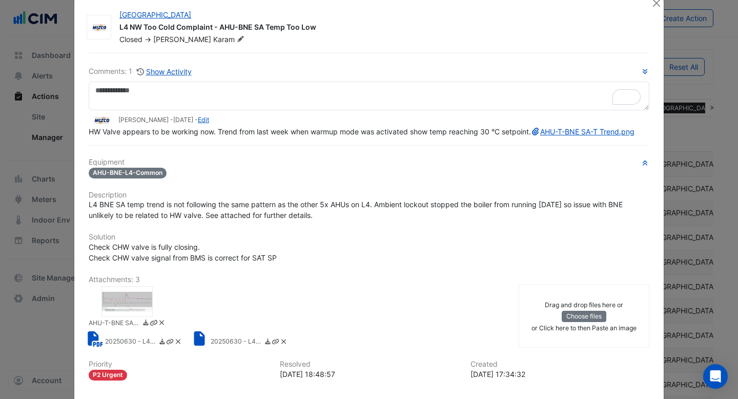
scroll to position [16, 0]
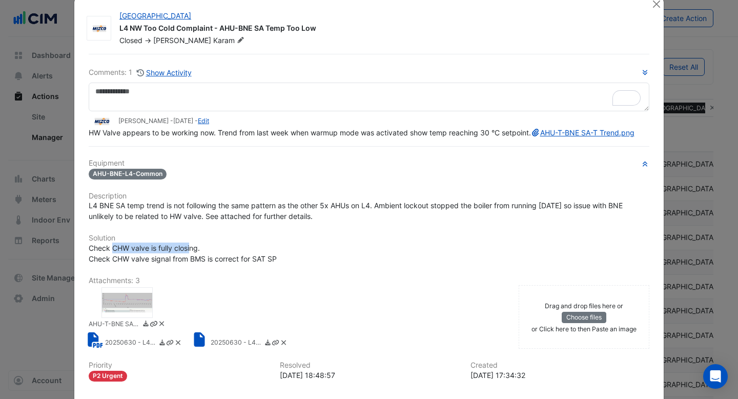
drag, startPoint x: 114, startPoint y: 259, endPoint x: 190, endPoint y: 257, distance: 75.3
click at [190, 257] on span "Check CHW valve is fully closing. Check CHW valve signal from BMS is correct fo…" at bounding box center [183, 252] width 188 height 19
drag, startPoint x: 134, startPoint y: 271, endPoint x: 239, endPoint y: 269, distance: 105.6
click at [238, 263] on span "Check CHW valve is fully closing. Check CHW valve signal from BMS is correct fo…" at bounding box center [183, 252] width 188 height 19
click at [292, 260] on div "Check CHW valve is fully closing. Check CHW valve signal from BMS is correct fo…" at bounding box center [369, 253] width 561 height 22
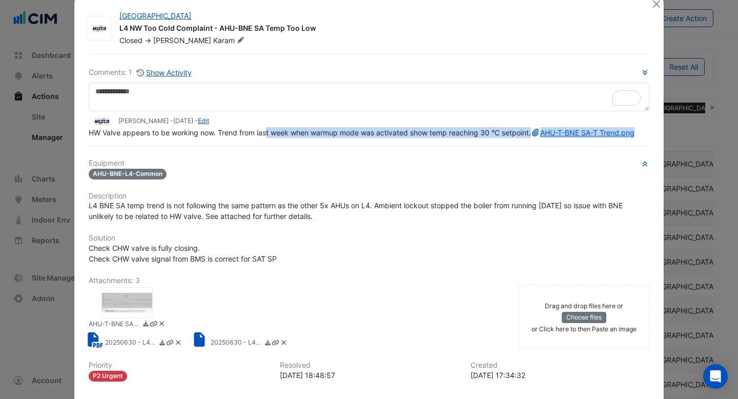
drag, startPoint x: 268, startPoint y: 129, endPoint x: 378, endPoint y: 138, distance: 110.1
click at [377, 138] on div "HW Valve appears to be working now. Trend from last week when warmup mode was a…" at bounding box center [369, 132] width 561 height 11
click at [456, 137] on div "HW Valve appears to be working now. Trend from last week when warmup mode was a…" at bounding box center [369, 132] width 561 height 11
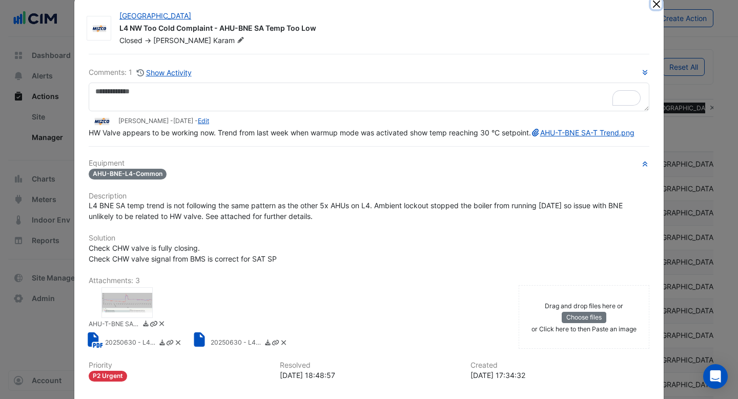
click at [657, 6] on button "Close" at bounding box center [656, 3] width 11 height 11
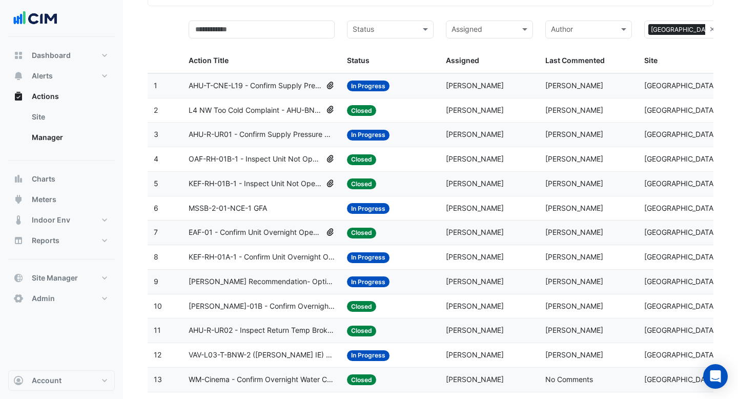
scroll to position [0, 0]
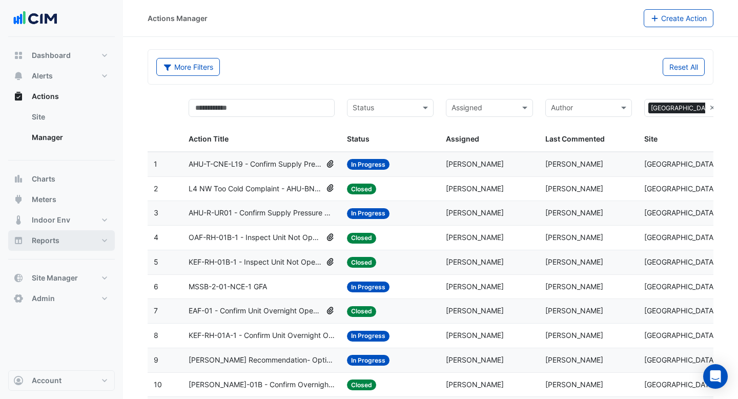
click at [63, 245] on button "Reports" at bounding box center [61, 240] width 107 height 20
select select "***"
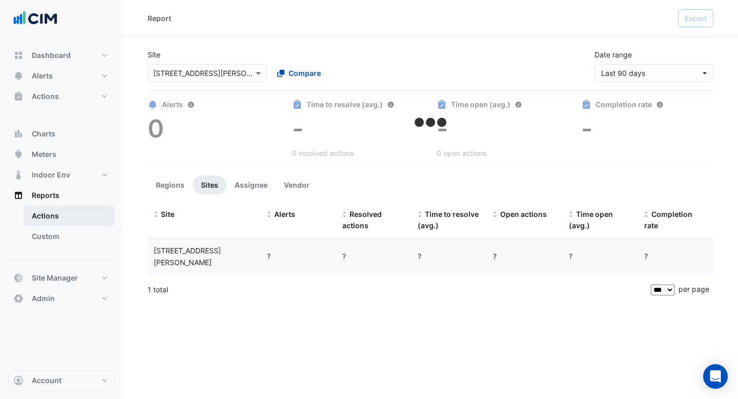
click at [59, 212] on link "Actions" at bounding box center [69, 215] width 91 height 20
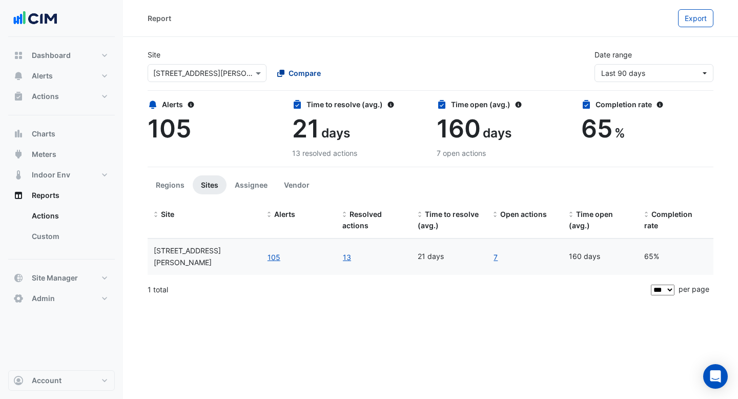
click at [313, 76] on span "Compare" at bounding box center [305, 73] width 32 height 11
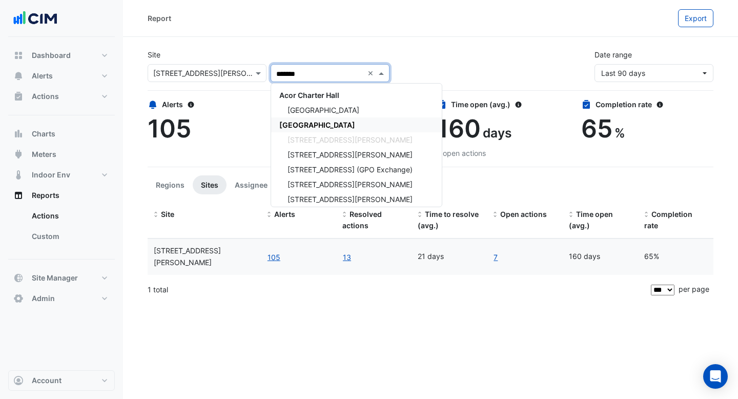
click at [303, 121] on span "CBRE Charter Hall" at bounding box center [317, 124] width 76 height 9
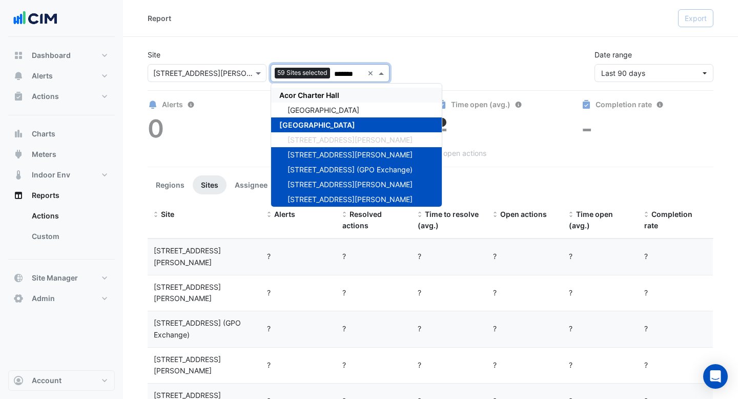
type input "*******"
click at [417, 44] on div "Site × 1 Martin Place 59 Sites selected ******* × Acor Charter Hall Chifley Tow…" at bounding box center [430, 61] width 578 height 41
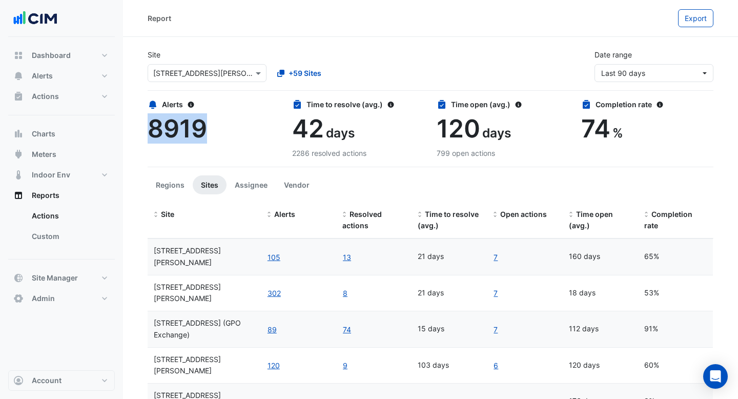
drag, startPoint x: 205, startPoint y: 131, endPoint x: 150, endPoint y: 130, distance: 55.9
click at [150, 130] on span "8919" at bounding box center [177, 128] width 59 height 30
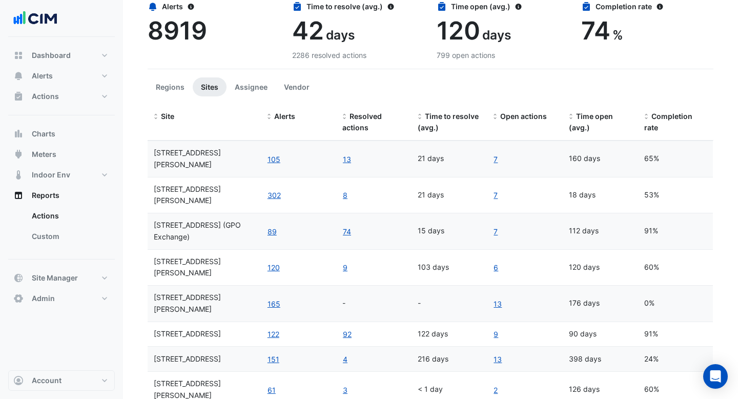
click at [344, 81] on ul "Regions Sites Assignee Vendor" at bounding box center [431, 86] width 566 height 19
click at [278, 153] on button "105" at bounding box center [274, 159] width 14 height 12
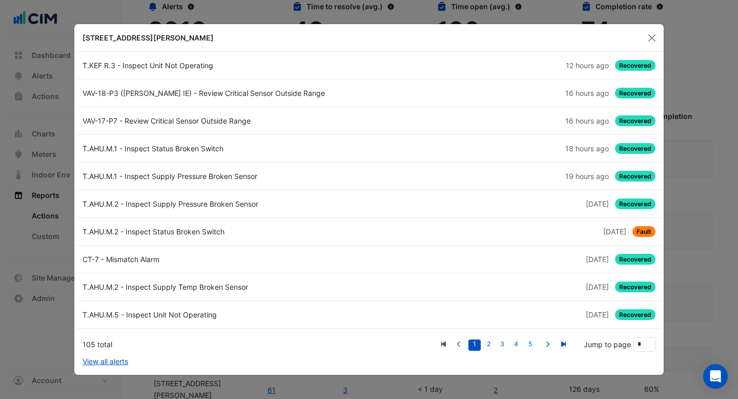
click at [323, 64] on div "T.KEF R.3 - Inspect Unit Not Operating" at bounding box center [222, 65] width 293 height 11
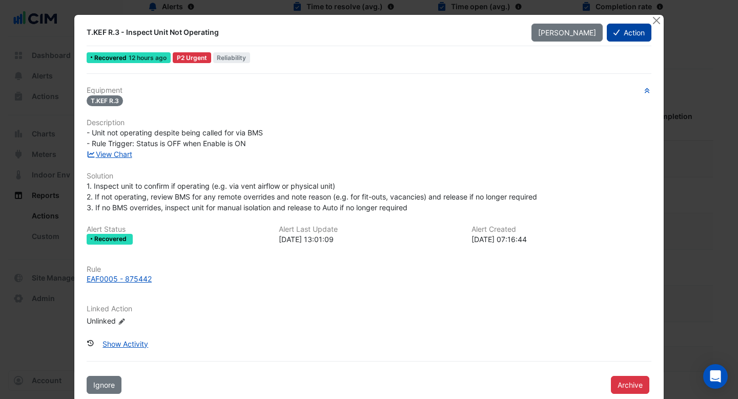
click at [614, 38] on button "Action" at bounding box center [629, 33] width 45 height 18
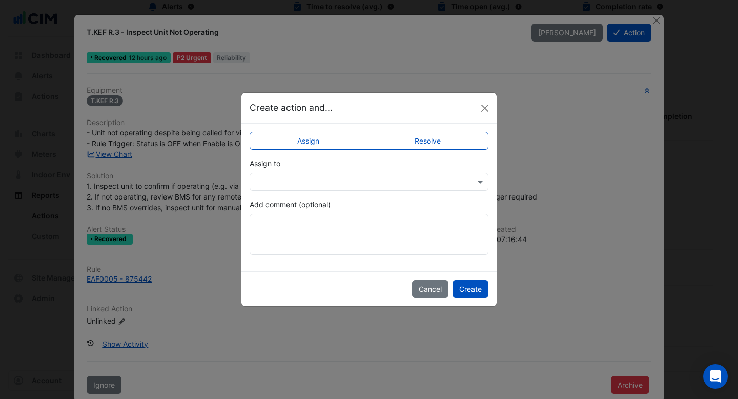
click at [469, 183] on div at bounding box center [369, 182] width 238 height 12
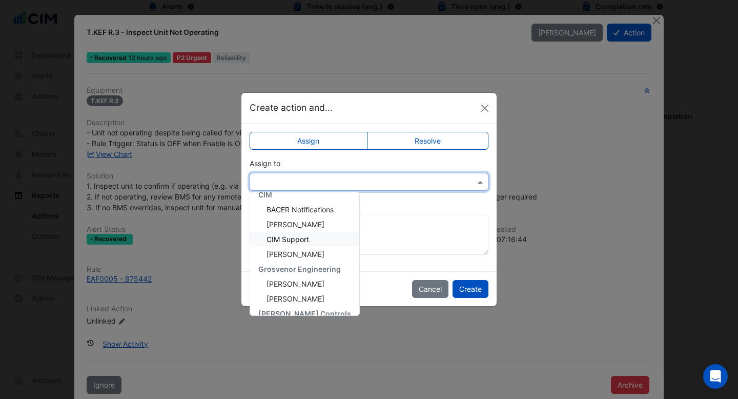
scroll to position [131, 0]
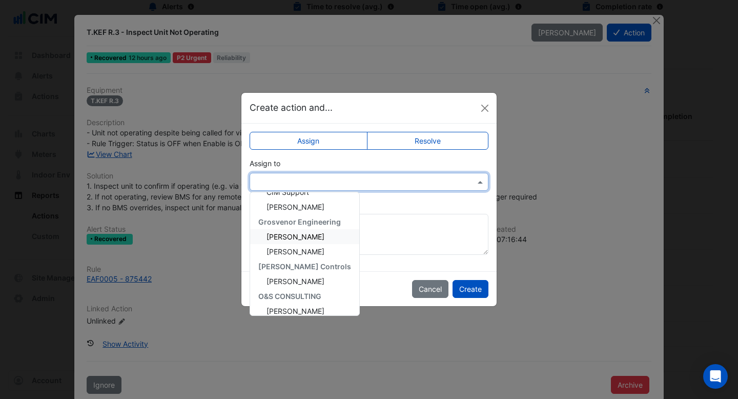
click at [305, 237] on span "Brendon Orr" at bounding box center [295, 236] width 58 height 9
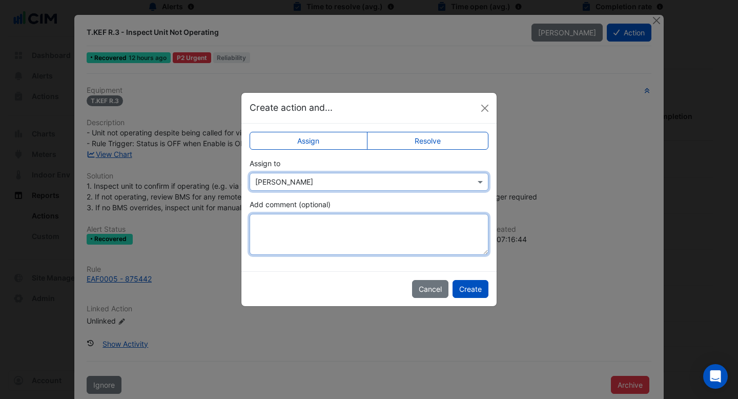
click at [305, 237] on textarea "Add comment (optional)" at bounding box center [369, 234] width 239 height 41
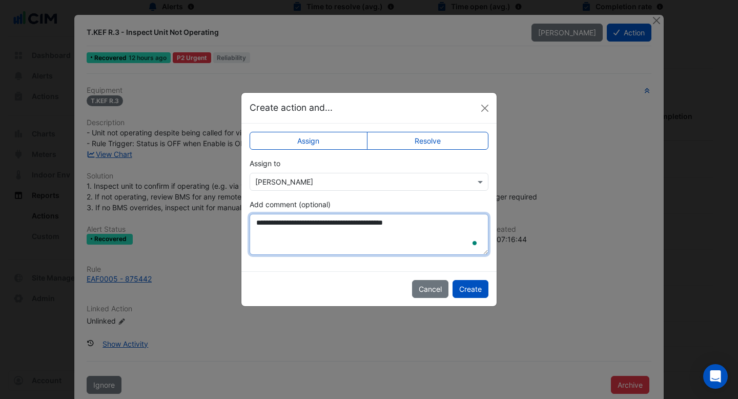
type textarea "**********"
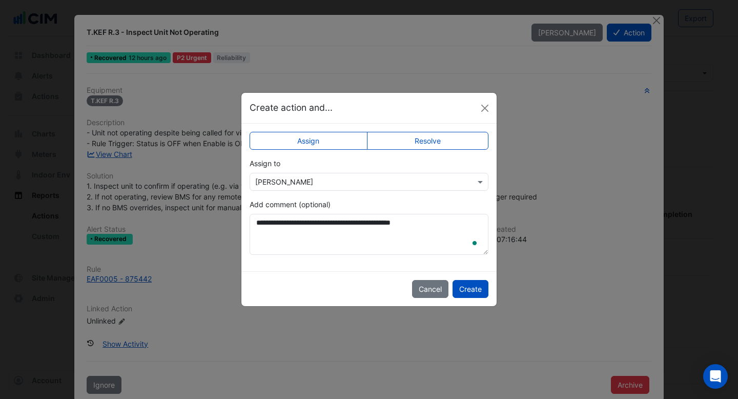
select select "***"
type textarea "**********"
click at [435, 295] on button "Cancel" at bounding box center [430, 289] width 36 height 18
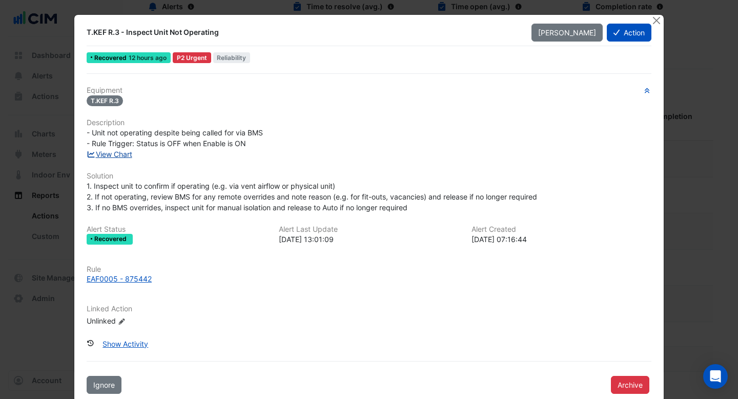
click at [128, 151] on link "View Chart" at bounding box center [110, 154] width 46 height 9
click at [658, 20] on button "Close" at bounding box center [656, 20] width 11 height 11
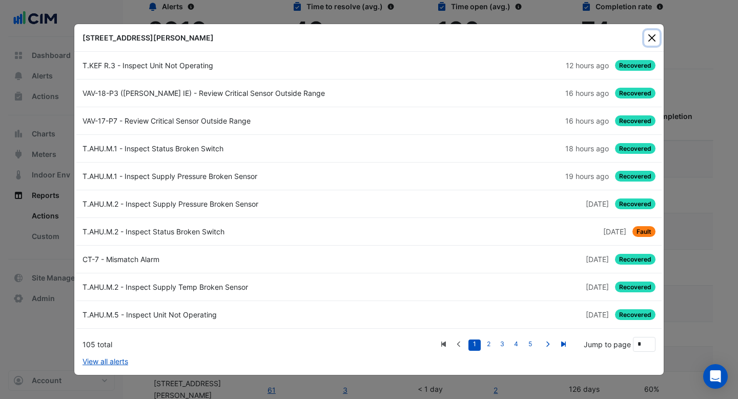
click at [653, 37] on button "Close" at bounding box center [651, 37] width 15 height 15
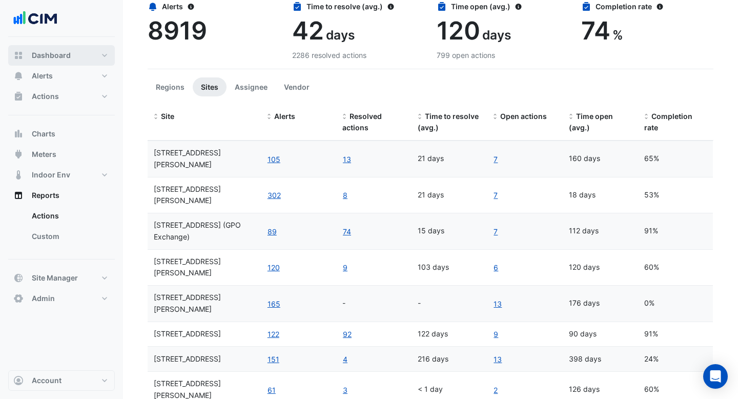
click at [60, 60] on button "Dashboard" at bounding box center [61, 55] width 107 height 20
select select "***"
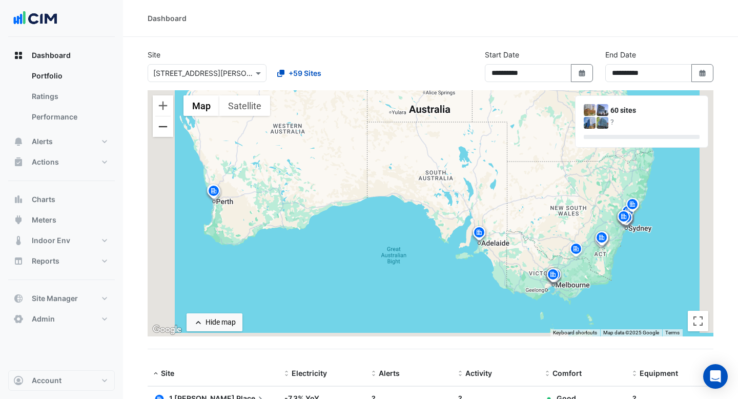
click at [165, 129] on button "Zoom out" at bounding box center [163, 126] width 20 height 20
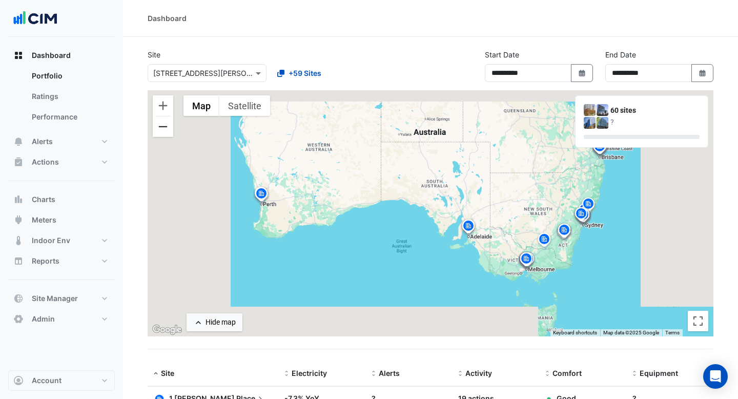
click at [165, 129] on button "Zoom out" at bounding box center [163, 126] width 20 height 20
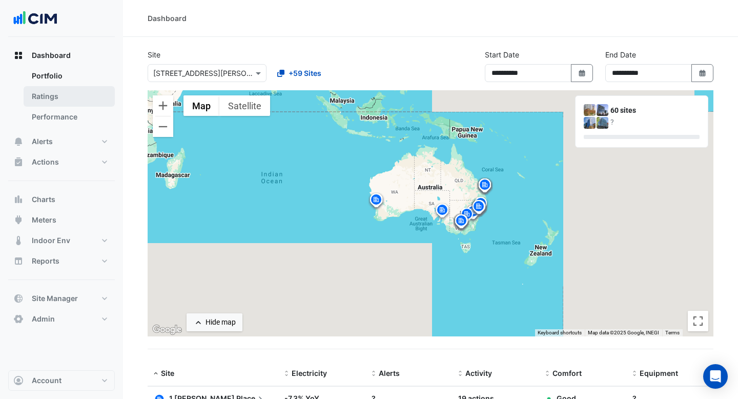
click at [65, 96] on link "Ratings" at bounding box center [69, 96] width 91 height 20
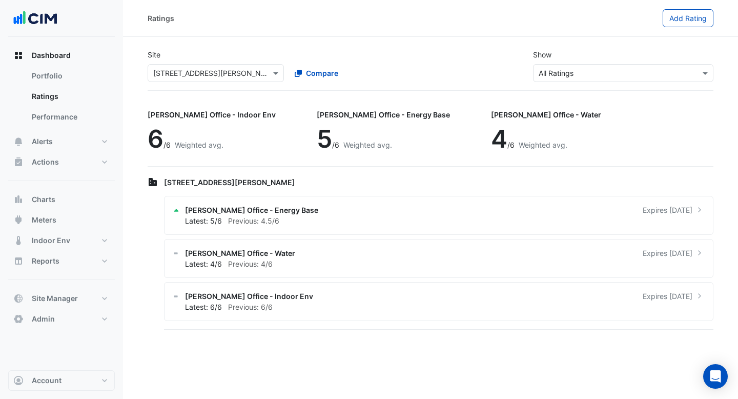
click at [637, 72] on input "text" at bounding box center [613, 73] width 149 height 11
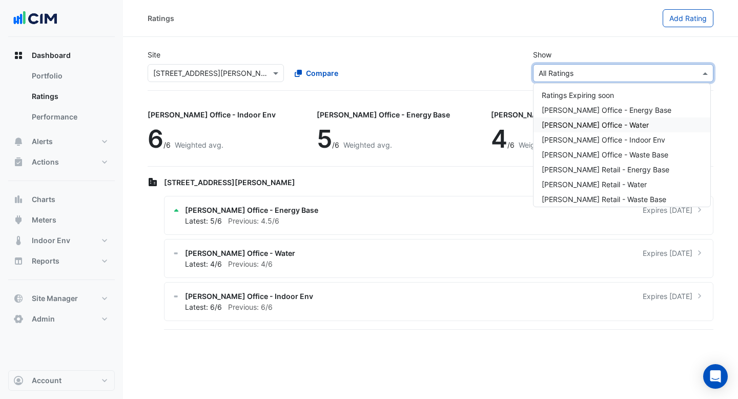
click at [614, 120] on div "NABERS Office - Water" at bounding box center [621, 124] width 177 height 15
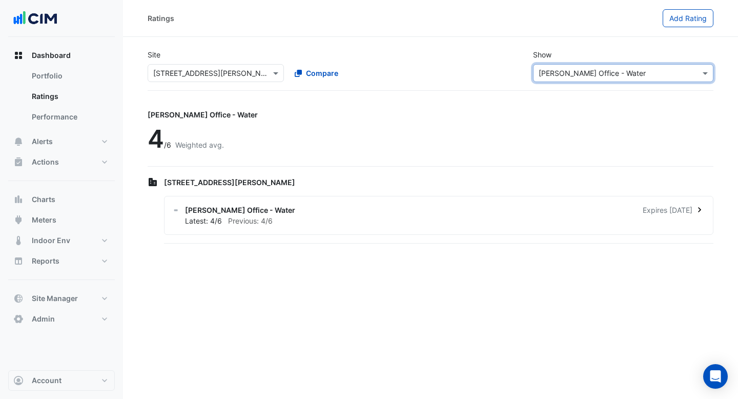
click at [444, 225] on div "Latest: 4/6 Previous: 4/6" at bounding box center [445, 220] width 520 height 11
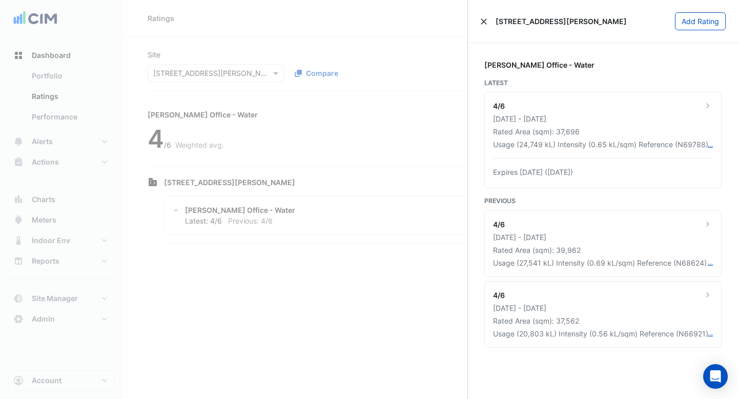
click at [482, 22] on button "Close" at bounding box center [483, 21] width 7 height 7
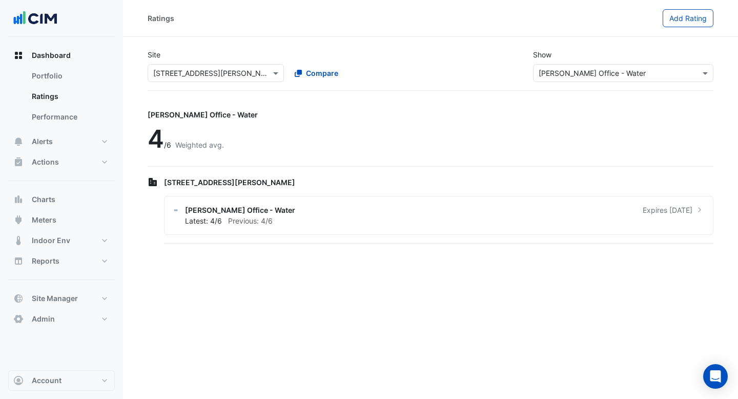
click at [624, 70] on input "text" at bounding box center [613, 73] width 149 height 11
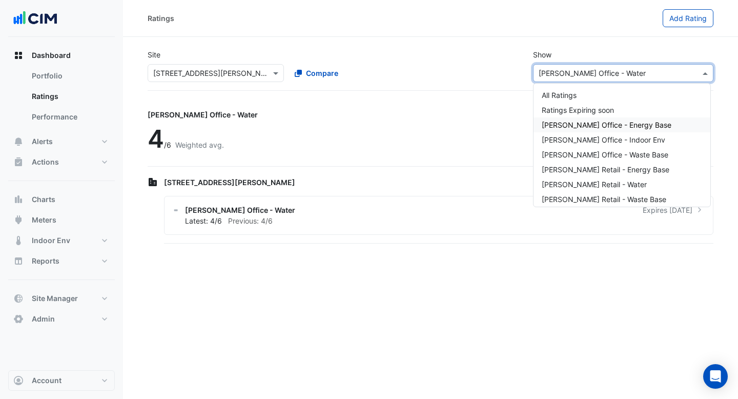
click at [607, 128] on span "NABERS Office - Energy Base" at bounding box center [607, 124] width 130 height 9
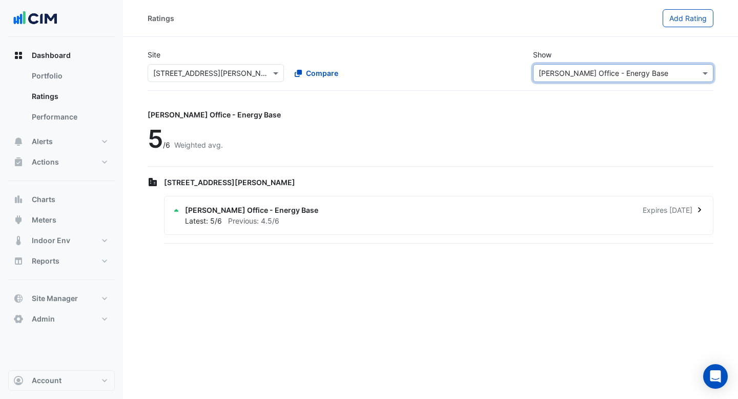
click at [362, 217] on div "Latest: 5/6 Previous: 4.5/6" at bounding box center [445, 220] width 520 height 11
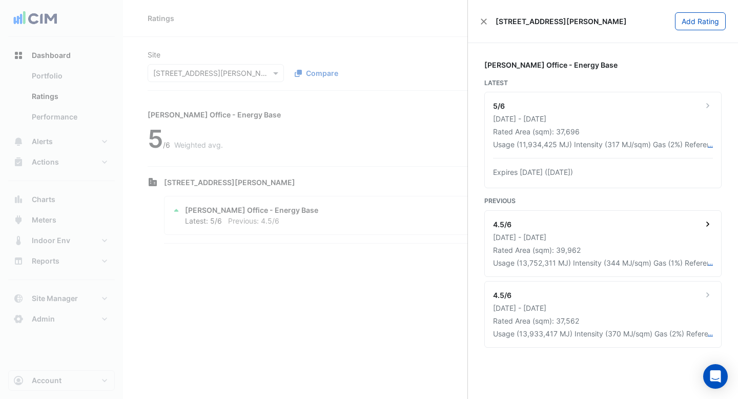
click at [640, 233] on div "01 Jan 2023 - 31 Dec 2023" at bounding box center [603, 237] width 220 height 11
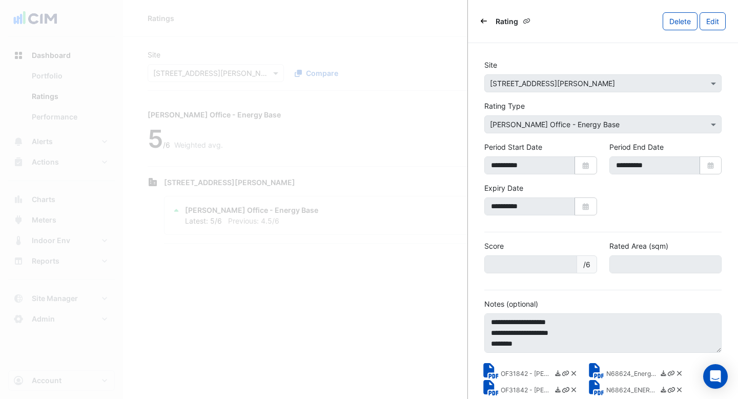
click at [486, 18] on icon "Back" at bounding box center [484, 21] width 6 height 6
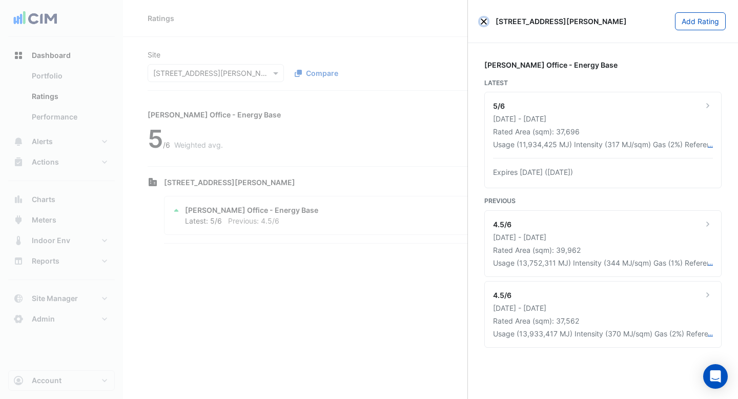
click at [484, 19] on button "Close" at bounding box center [483, 21] width 7 height 7
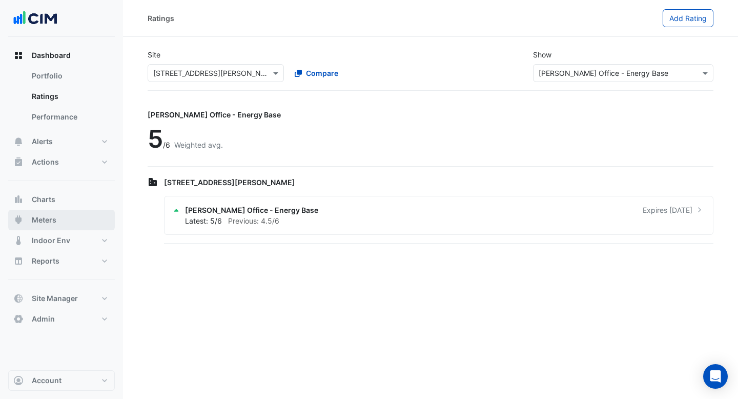
click at [46, 219] on span "Meters" at bounding box center [44, 220] width 25 height 10
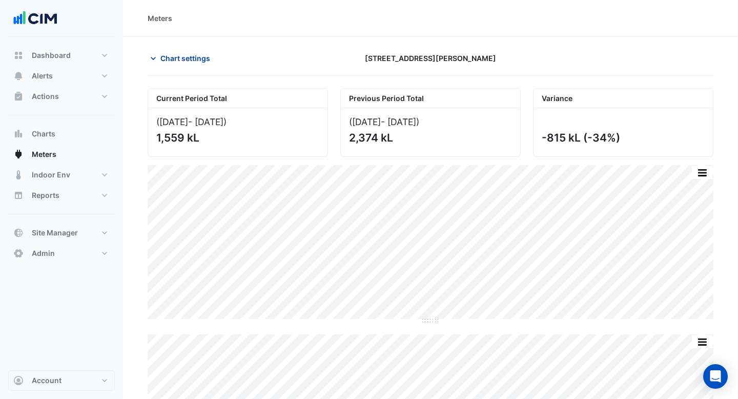
click at [168, 55] on span "Chart settings" at bounding box center [185, 58] width 50 height 11
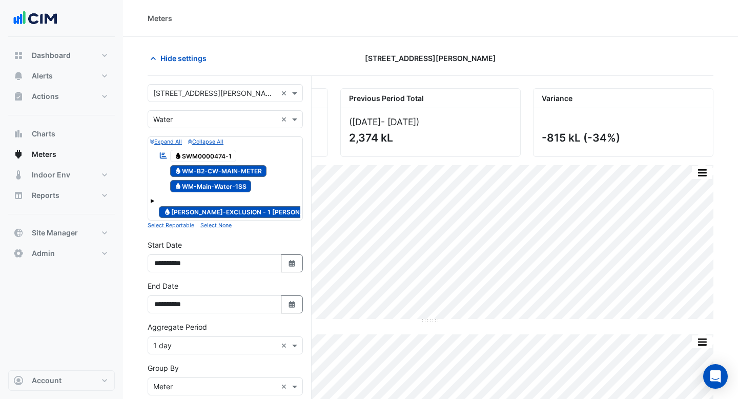
click at [172, 143] on small "Expand All" at bounding box center [166, 141] width 32 height 7
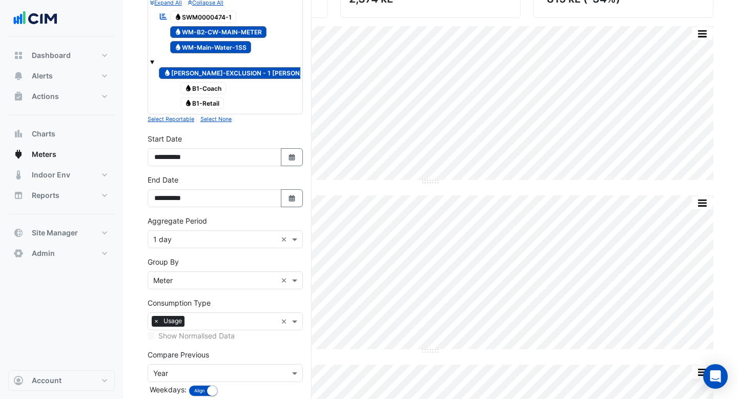
scroll to position [140, 0]
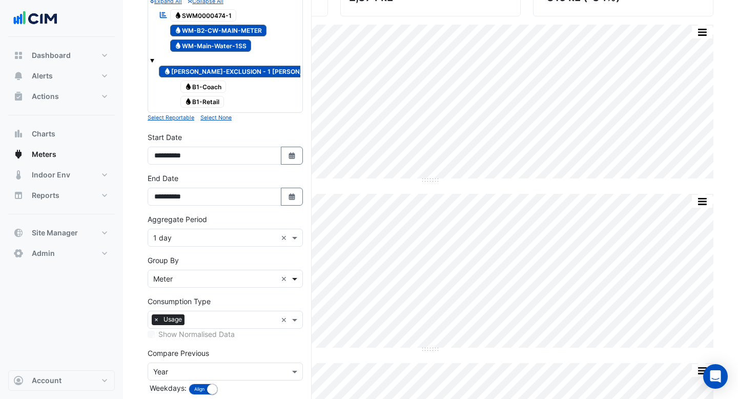
click at [293, 273] on span at bounding box center [296, 278] width 13 height 11
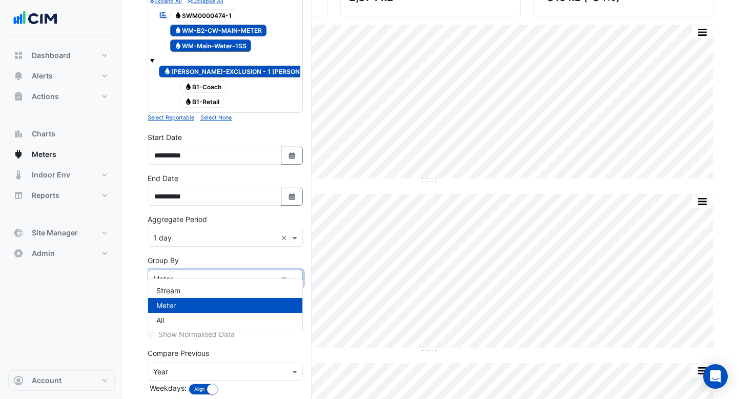
click at [294, 273] on span at bounding box center [296, 278] width 13 height 11
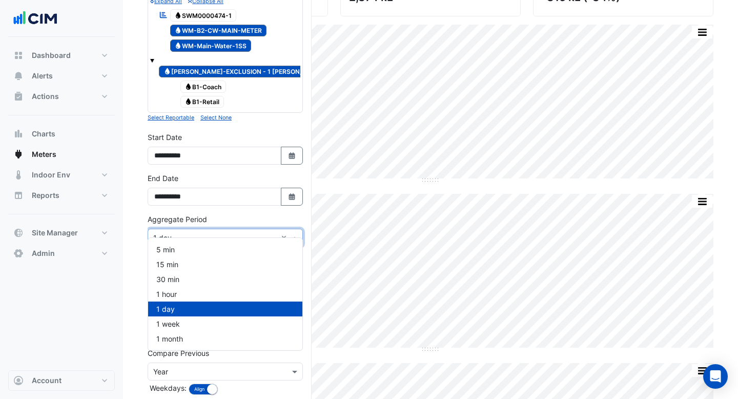
click at [290, 232] on span at bounding box center [296, 237] width 13 height 11
click at [140, 241] on section "Hide settings 1 Shelley Street Current Period Total (01 Jul 24 - 31 Jul 24 ) 1,…" at bounding box center [430, 213] width 615 height 635
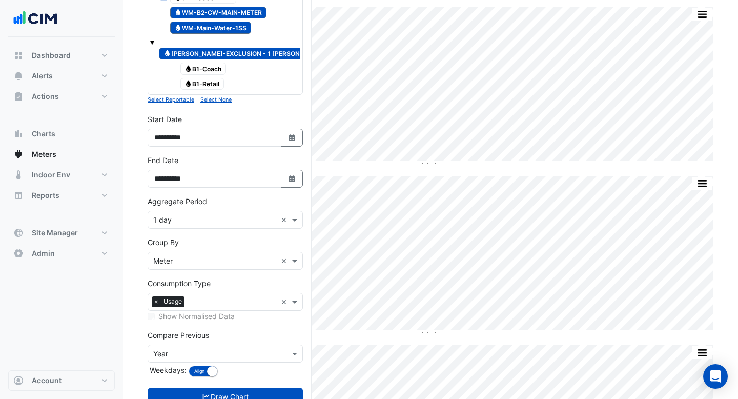
scroll to position [0, 0]
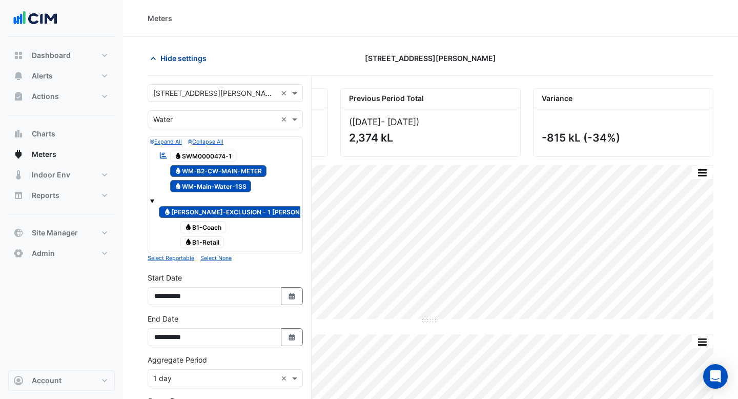
click at [192, 59] on span "Hide settings" at bounding box center [183, 58] width 46 height 11
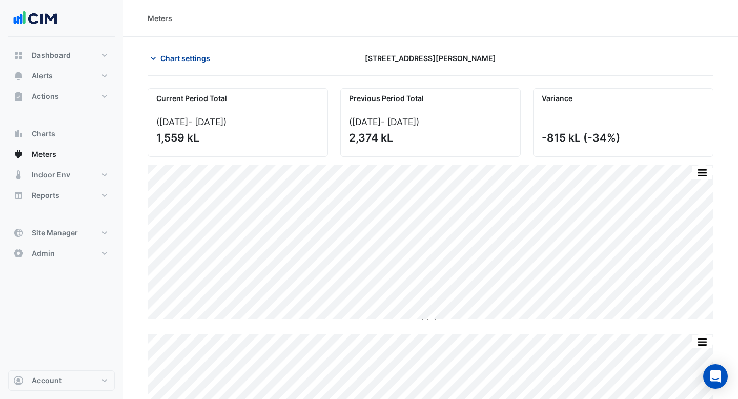
click at [199, 63] on span "Chart settings" at bounding box center [185, 58] width 50 height 11
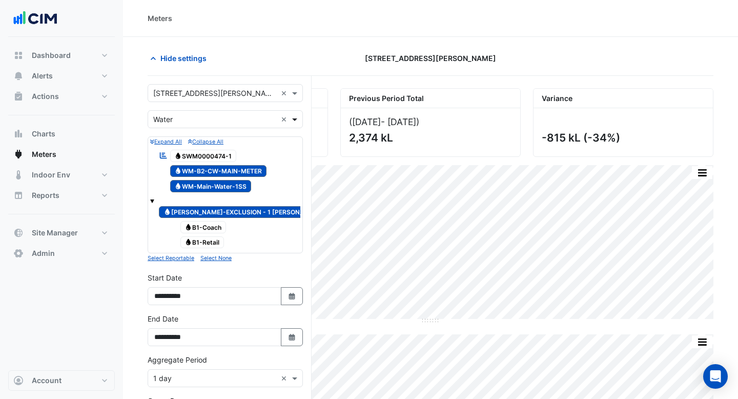
click at [297, 121] on span at bounding box center [296, 119] width 13 height 11
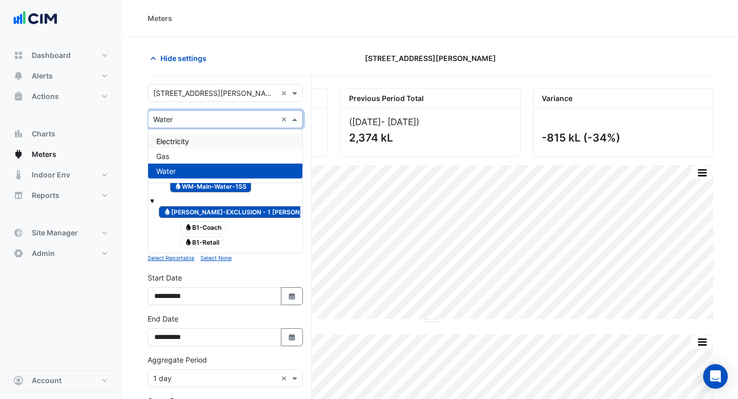
click at [250, 142] on div "Electricity" at bounding box center [225, 141] width 154 height 15
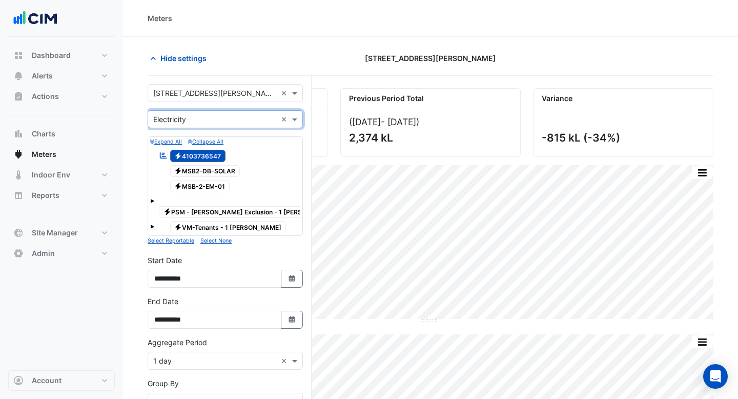
click at [206, 171] on span "Electricity MSB2-DB-SOLAR" at bounding box center [205, 171] width 70 height 12
click at [206, 182] on span "Electricity MSB-2-EM-01" at bounding box center [200, 186] width 60 height 12
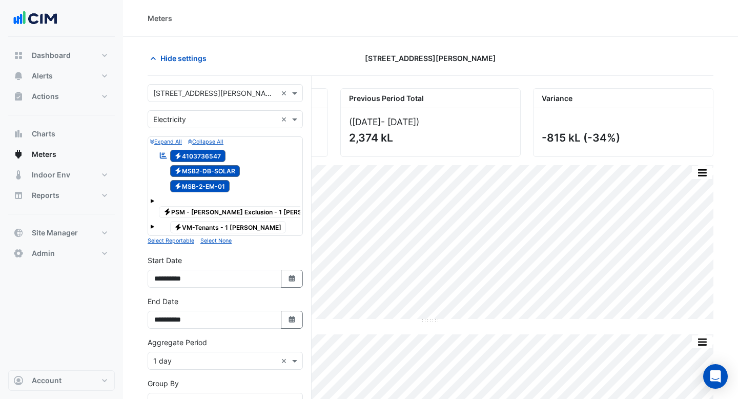
click at [206, 206] on span "Electricity PSM - NABERS Exclusion - 1 Shelley" at bounding box center [249, 212] width 181 height 12
click at [202, 221] on span "Electricity VM-Tenants - 1 Shelley" at bounding box center [228, 227] width 116 height 12
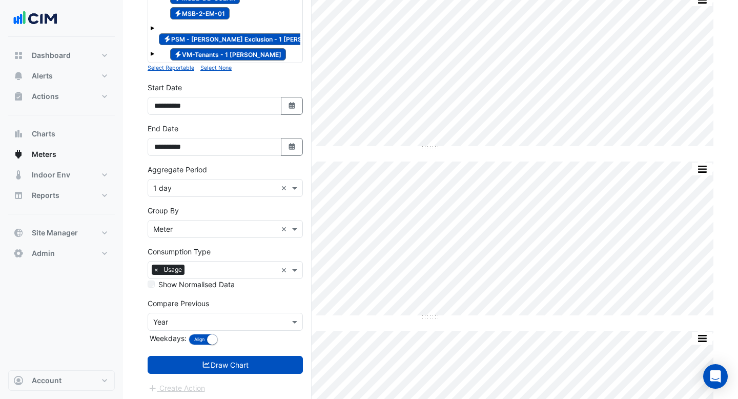
scroll to position [190, 0]
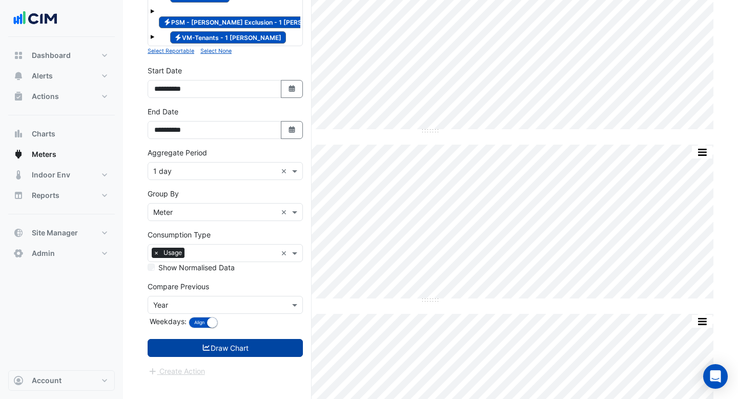
click at [221, 342] on button "Draw Chart" at bounding box center [225, 348] width 155 height 18
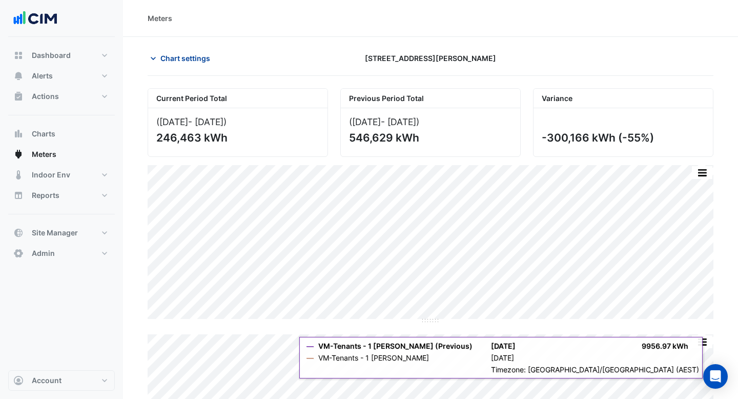
click at [178, 61] on span "Chart settings" at bounding box center [185, 58] width 50 height 11
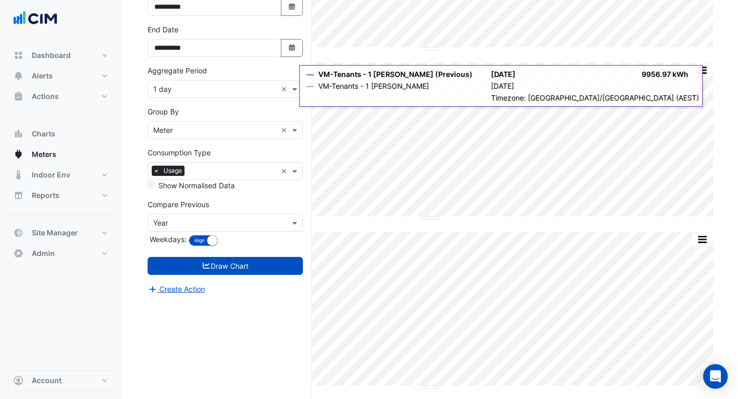
scroll to position [273, 0]
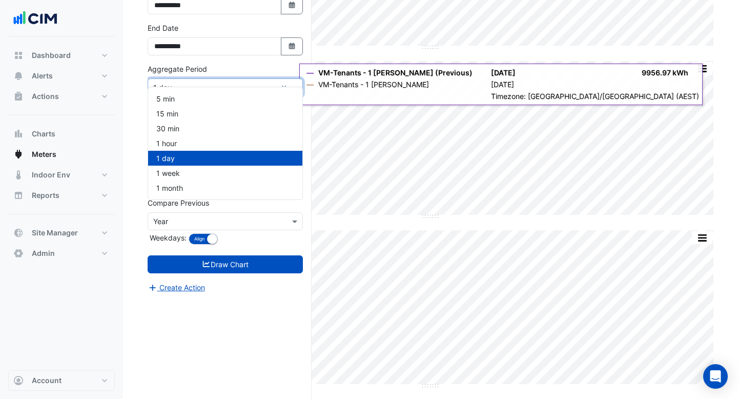
click at [293, 82] on span at bounding box center [296, 87] width 13 height 11
click at [196, 184] on div "1 month" at bounding box center [225, 187] width 154 height 15
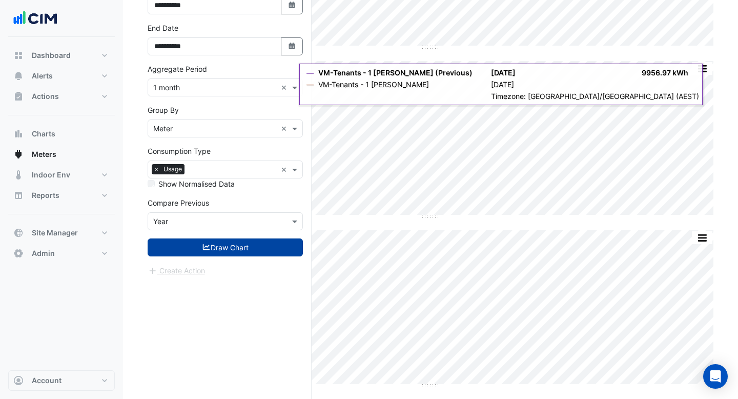
click at [202, 243] on fa-icon "submit" at bounding box center [206, 247] width 9 height 9
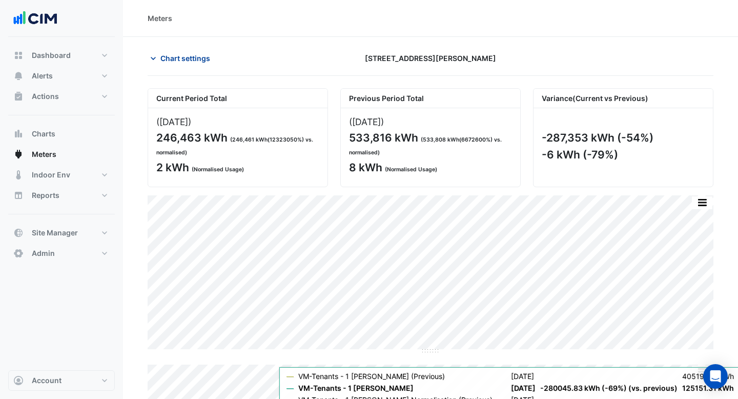
click at [189, 58] on span "Chart settings" at bounding box center [185, 58] width 50 height 11
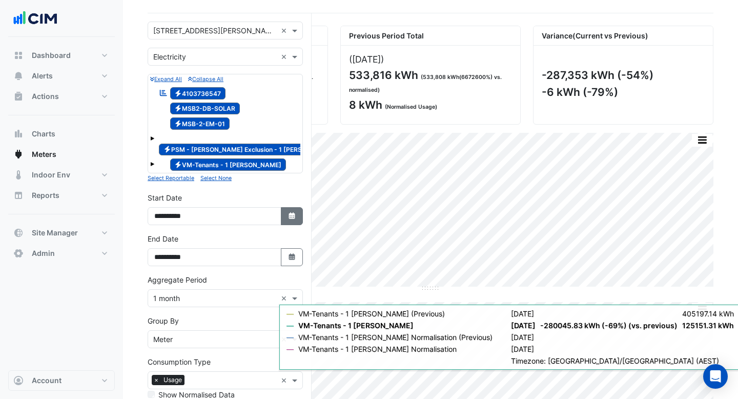
scroll to position [83, 0]
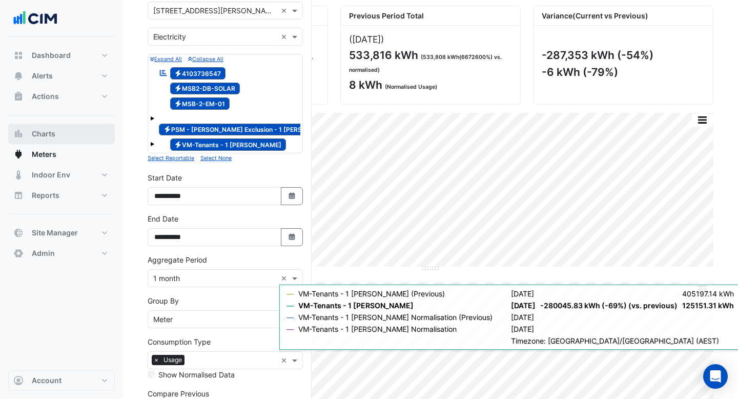
click at [50, 131] on span "Charts" at bounding box center [44, 134] width 24 height 10
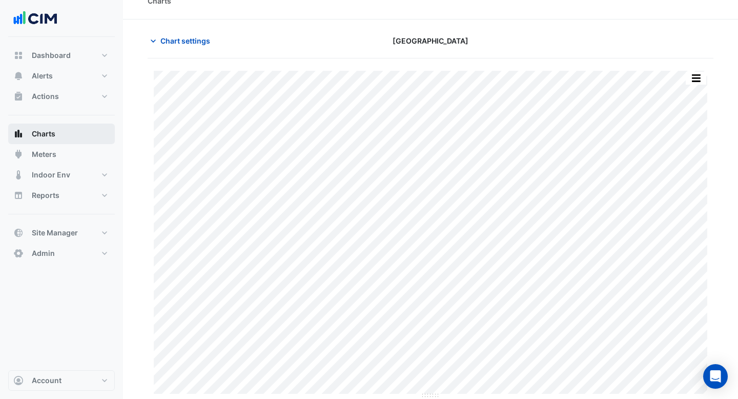
scroll to position [17, 0]
click at [167, 37] on span "Chart settings" at bounding box center [185, 40] width 50 height 11
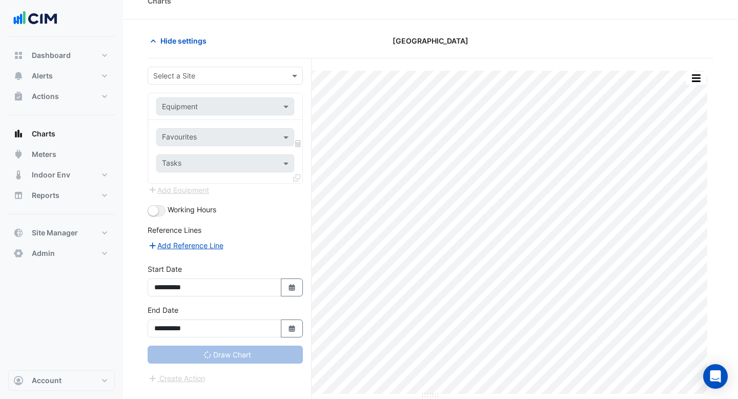
click at [243, 75] on input "text" at bounding box center [215, 76] width 124 height 11
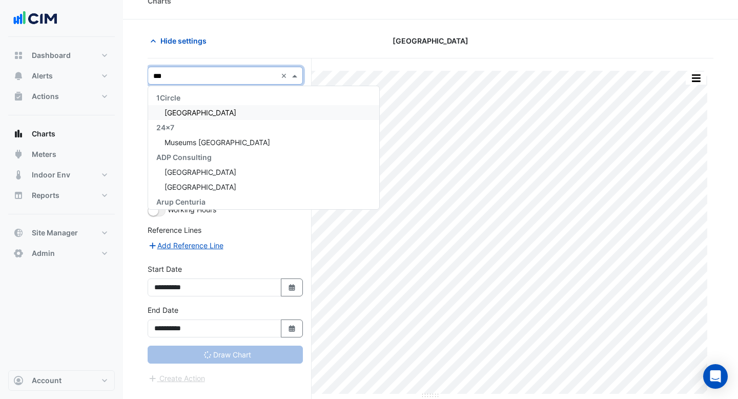
type input "****"
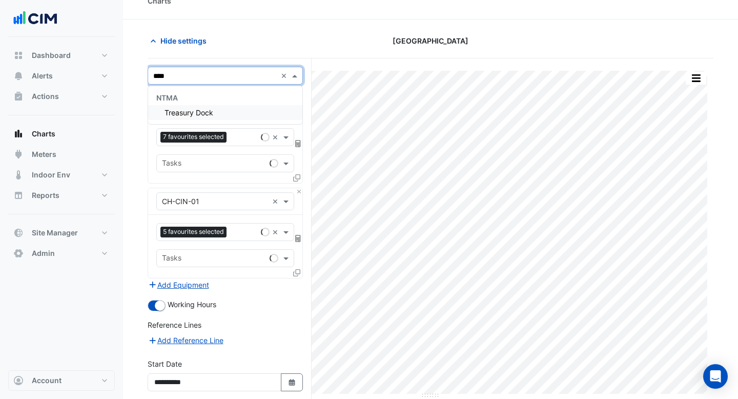
click at [251, 111] on div "Treasury Dock" at bounding box center [225, 112] width 154 height 15
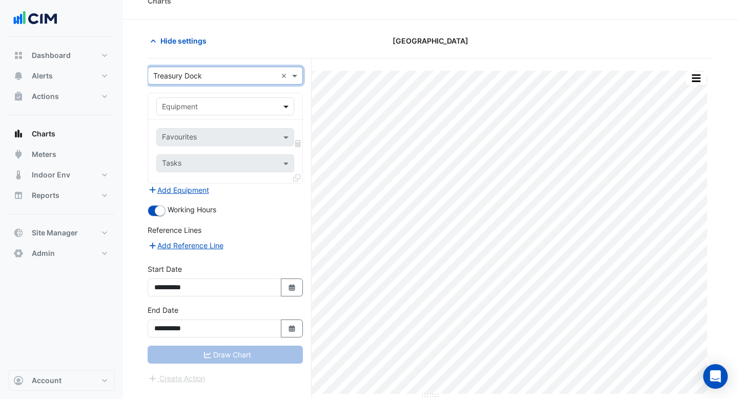
click at [283, 101] on span at bounding box center [287, 106] width 13 height 11
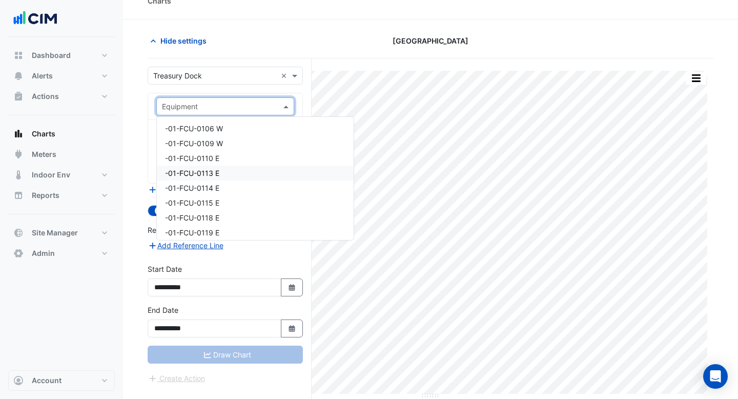
scroll to position [340, 0]
click at [219, 171] on div "00-FCU-0010 E" at bounding box center [255, 175] width 197 height 15
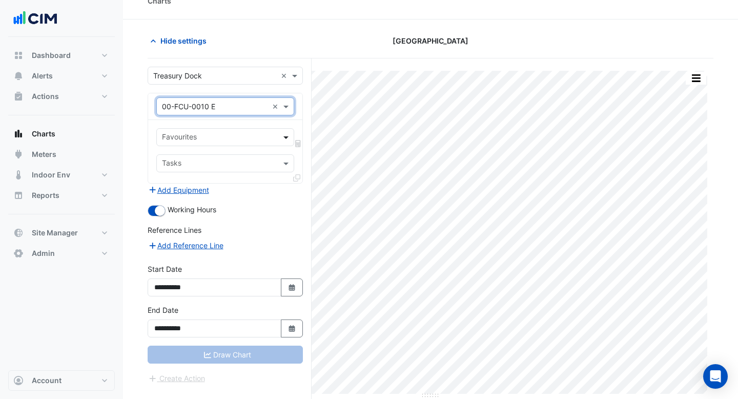
click at [285, 136] on span at bounding box center [287, 137] width 13 height 11
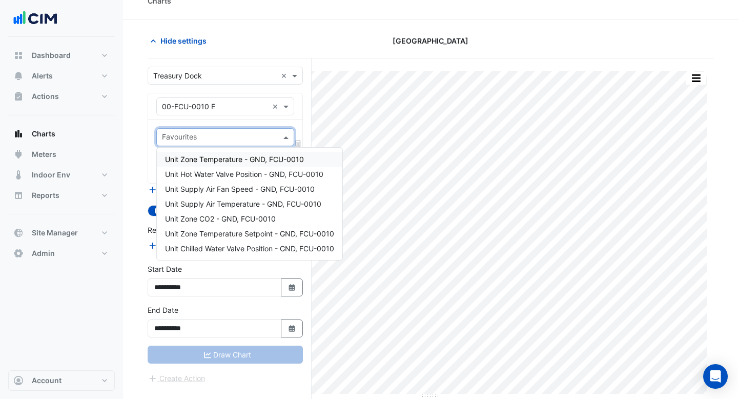
click at [271, 162] on span "Unit Zone Temperature - GND, FCU-0010" at bounding box center [234, 159] width 139 height 9
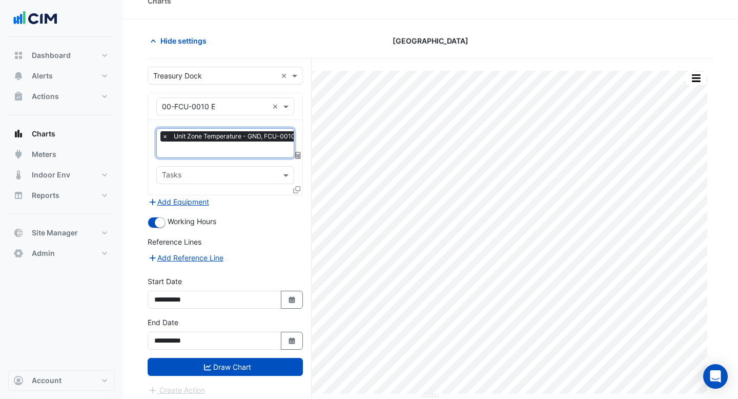
click at [252, 149] on input "text" at bounding box center [231, 150] width 138 height 11
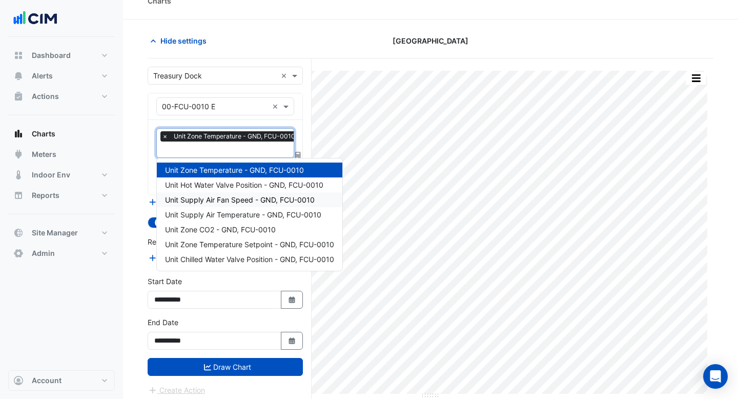
click at [252, 207] on div "Unit Supply Air Fan Speed - GND, FCU-0010" at bounding box center [250, 199] width 186 height 15
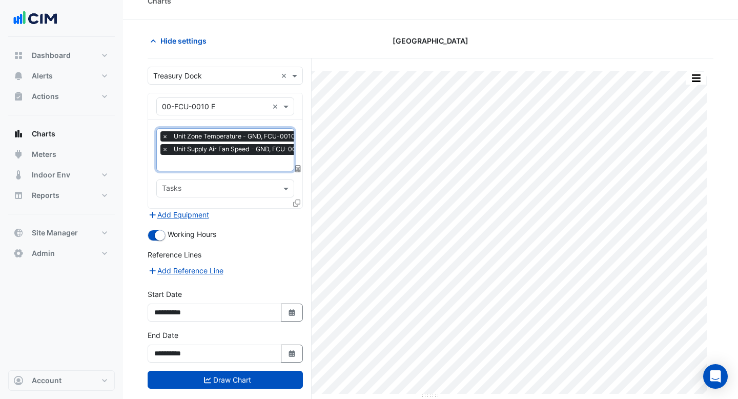
click at [246, 163] on input "text" at bounding box center [235, 163] width 147 height 11
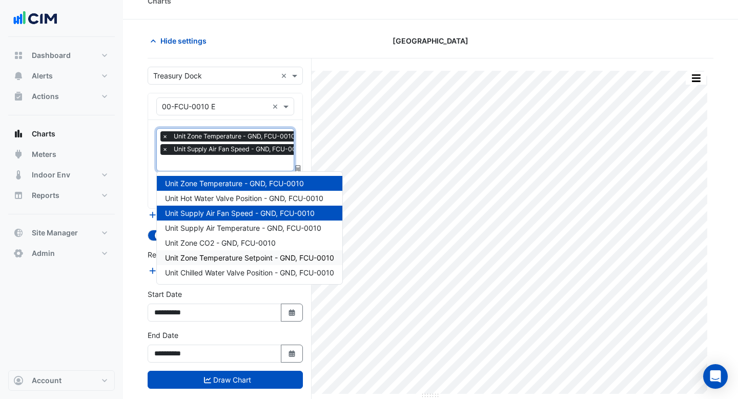
click at [243, 260] on span "Unit Zone Temperature Setpoint - GND, FCU-0010" at bounding box center [249, 257] width 169 height 9
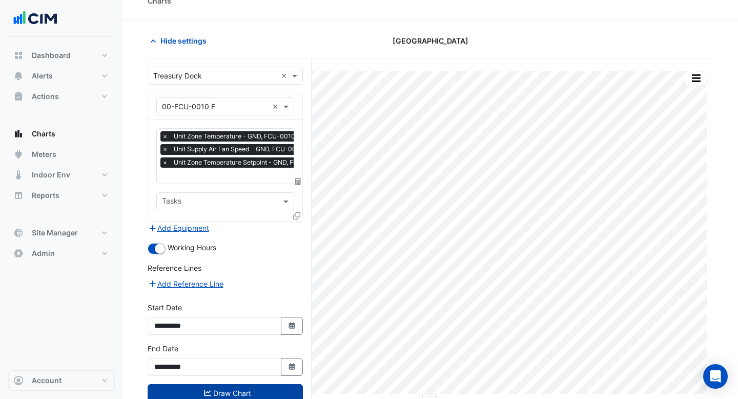
click at [224, 386] on button "Draw Chart" at bounding box center [225, 393] width 155 height 18
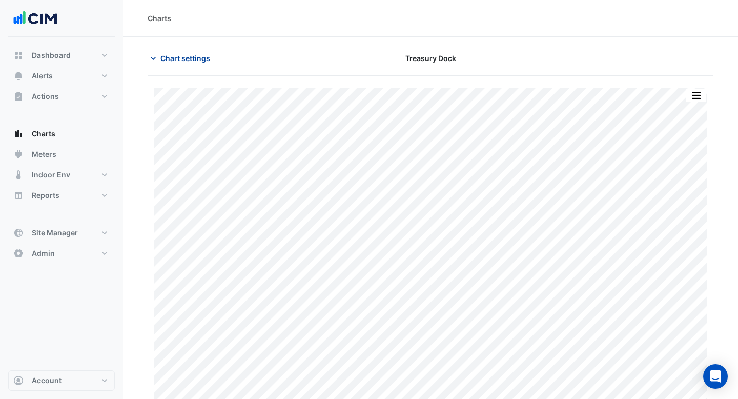
click at [192, 59] on span "Chart settings" at bounding box center [185, 58] width 50 height 11
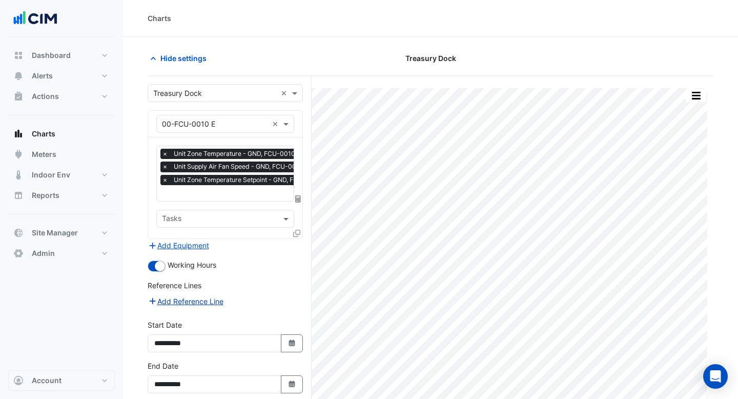
click at [186, 300] on button "Add Reference Line" at bounding box center [186, 301] width 76 height 12
select select "**"
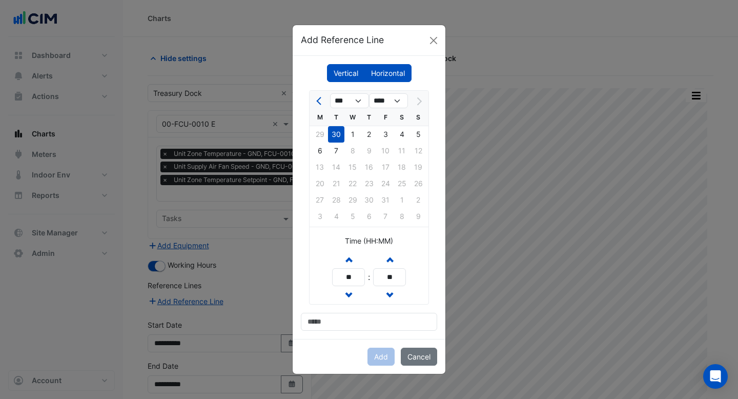
click at [383, 71] on label "Horizontal" at bounding box center [387, 73] width 47 height 18
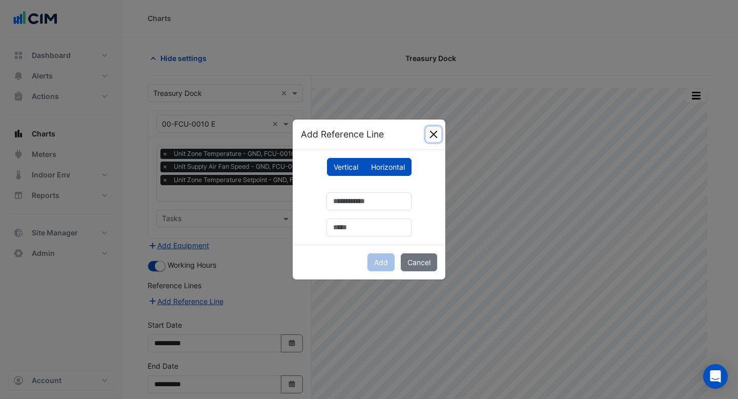
click at [430, 134] on button "Close" at bounding box center [433, 134] width 15 height 15
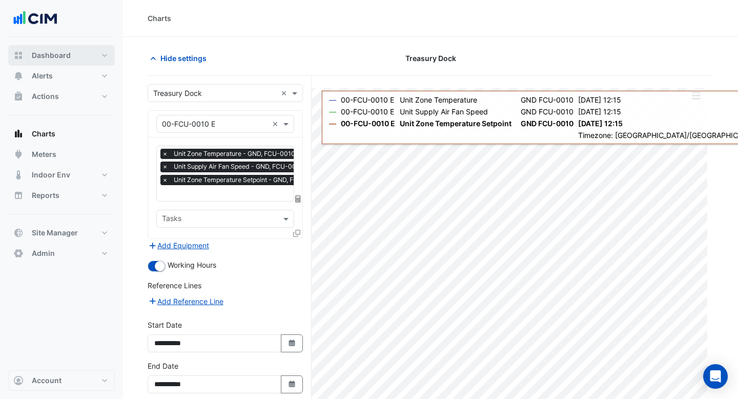
click at [59, 58] on span "Dashboard" at bounding box center [51, 55] width 39 height 10
select select "***"
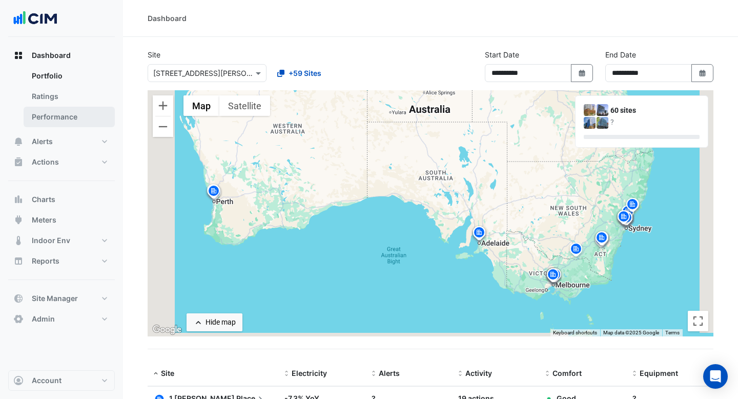
click at [87, 122] on link "Performance" at bounding box center [69, 117] width 91 height 20
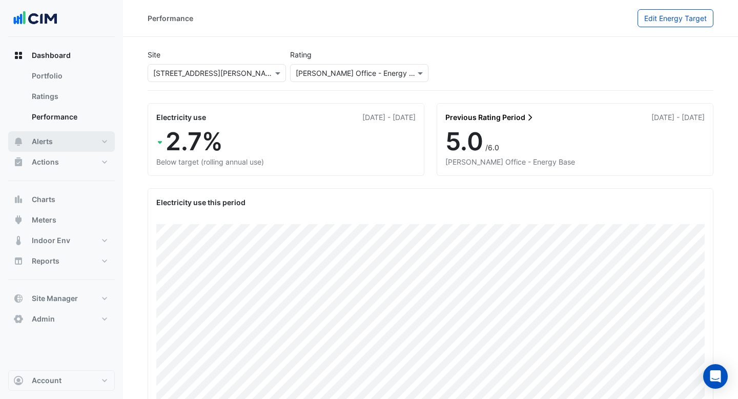
click at [78, 140] on button "Alerts" at bounding box center [61, 141] width 107 height 20
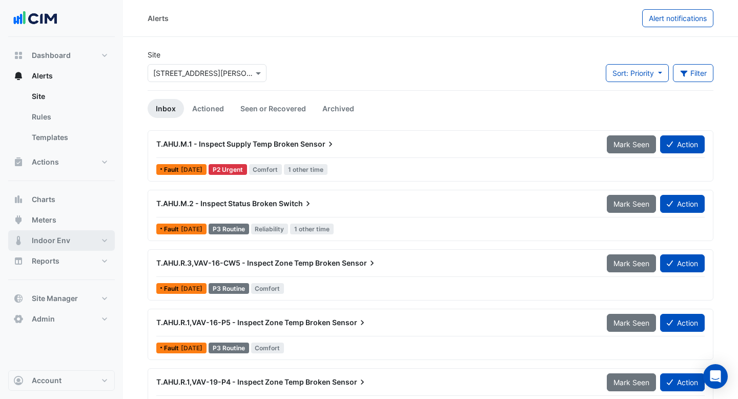
click at [51, 239] on span "Indoor Env" at bounding box center [51, 240] width 38 height 10
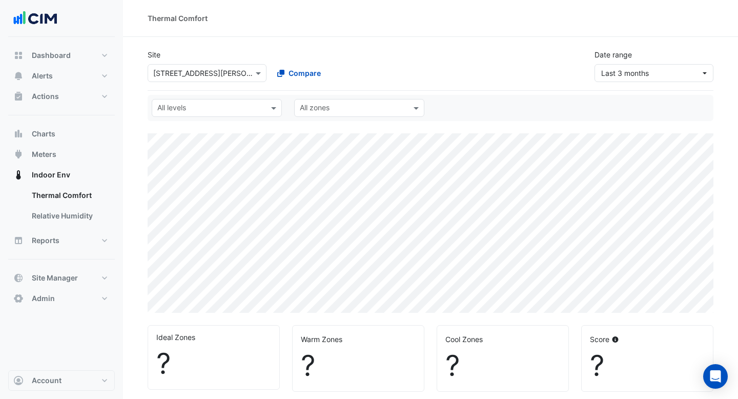
select select "***"
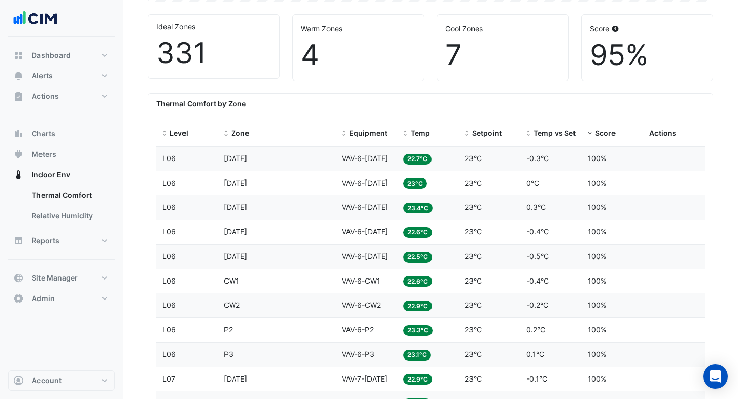
scroll to position [312, 0]
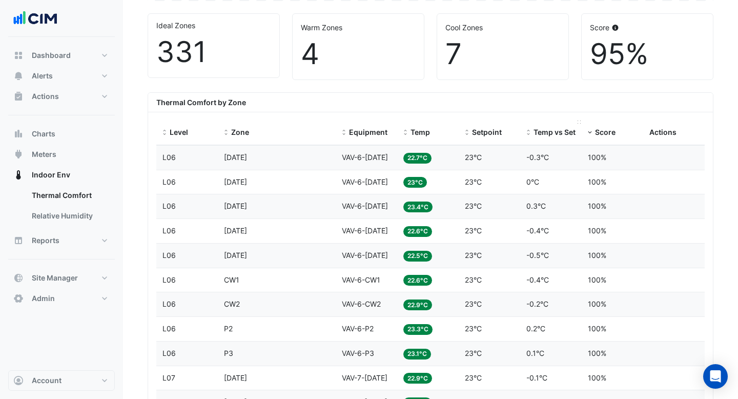
click at [556, 133] on span "Temp vs Setpoint" at bounding box center [563, 132] width 60 height 9
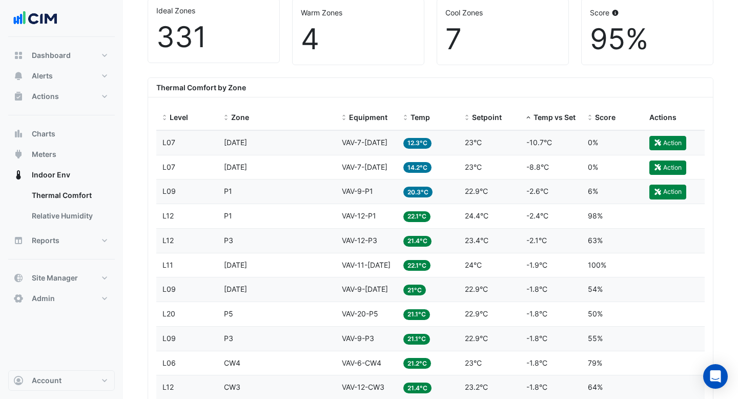
scroll to position [363, 0]
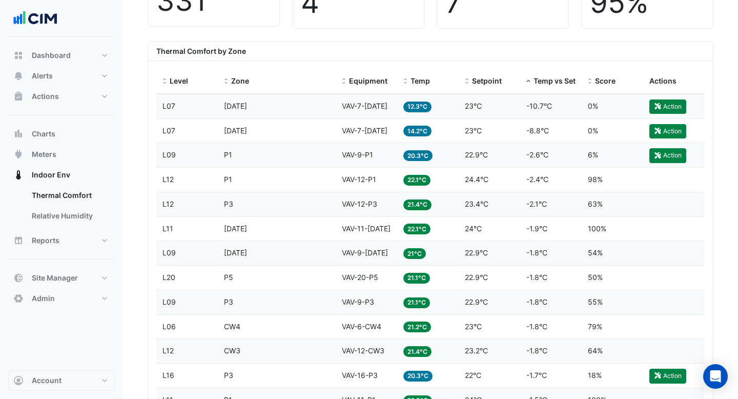
click at [453, 159] on datatable-body-cell "Temp 20.3°C" at bounding box center [427, 155] width 61 height 24
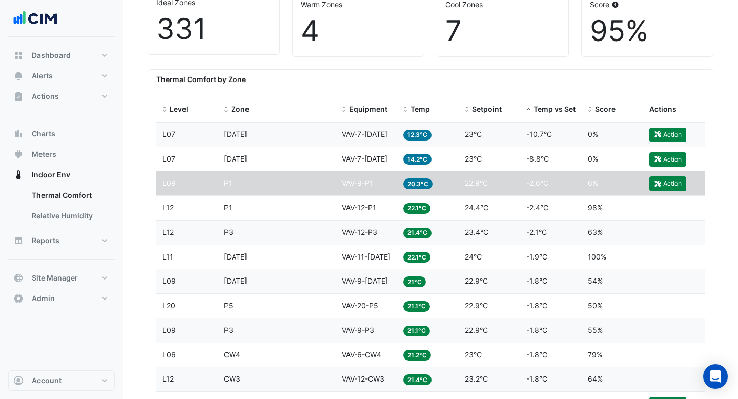
scroll to position [333, 0]
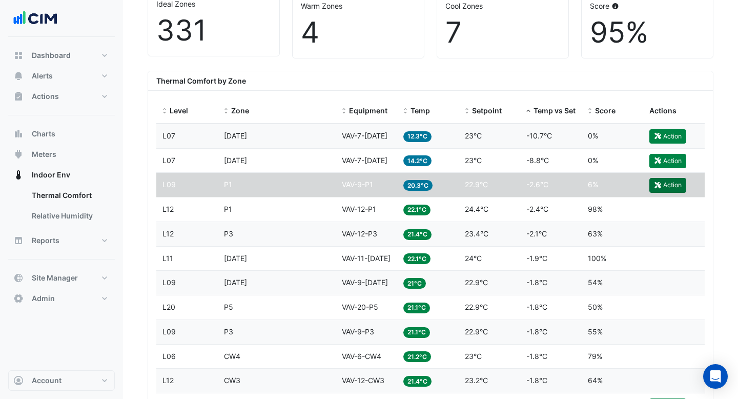
click at [676, 189] on button "Action" at bounding box center [667, 185] width 37 height 14
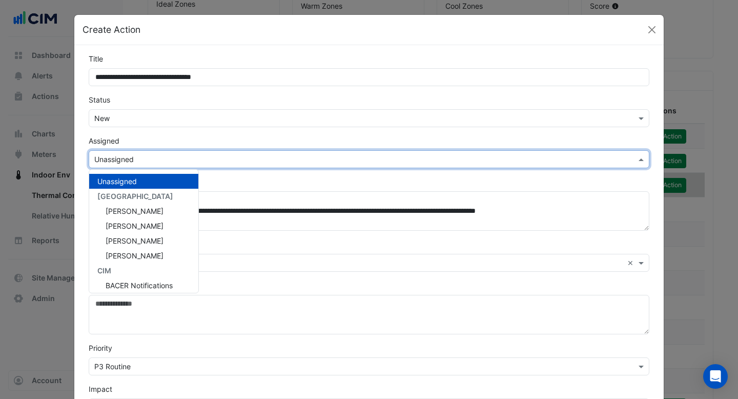
click at [188, 161] on input "text" at bounding box center [358, 159] width 529 height 11
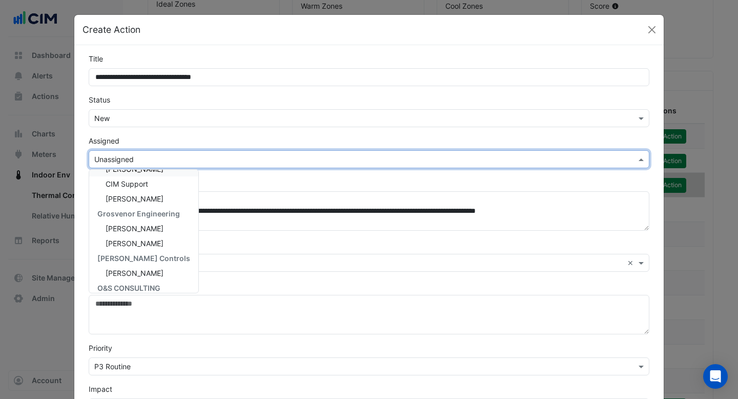
scroll to position [161, 0]
click at [139, 218] on div "Jamie O'Flaherty" at bounding box center [143, 213] width 109 height 15
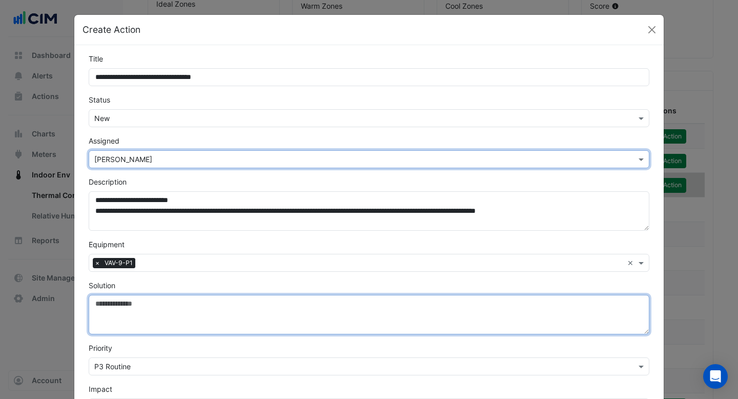
click at [143, 313] on textarea "Solution" at bounding box center [369, 314] width 561 height 39
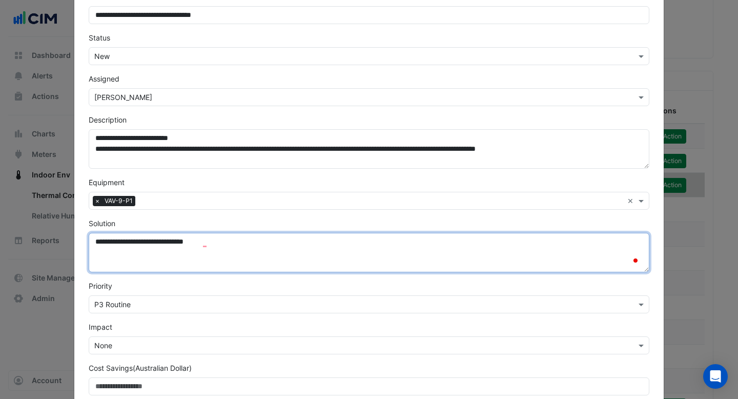
scroll to position [106, 0]
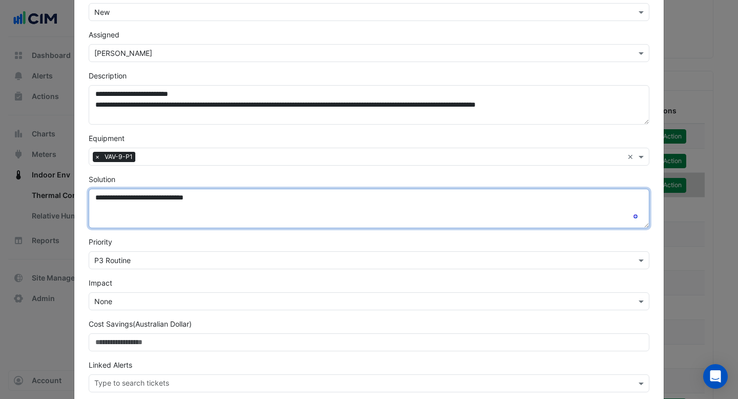
type textarea "**********"
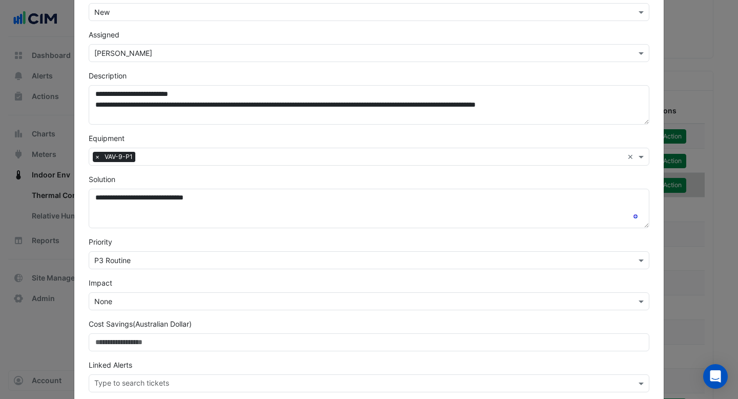
click at [164, 263] on input "text" at bounding box center [358, 260] width 529 height 11
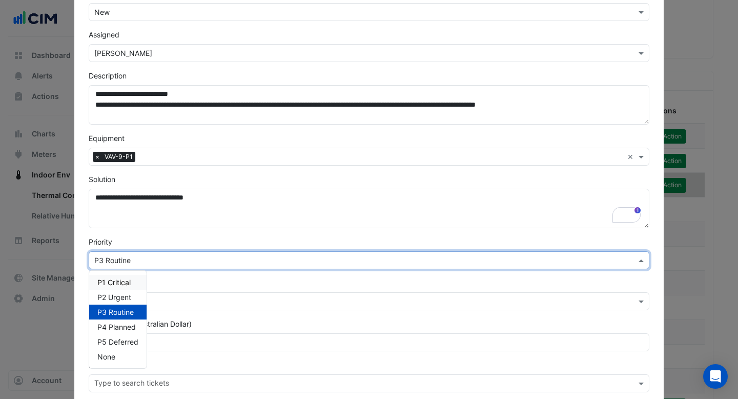
click at [194, 238] on div "Priority × P3 Routine P1 Critical P2 Urgent P3 Routine P4 Planned P5 Deferred N…" at bounding box center [369, 252] width 573 height 33
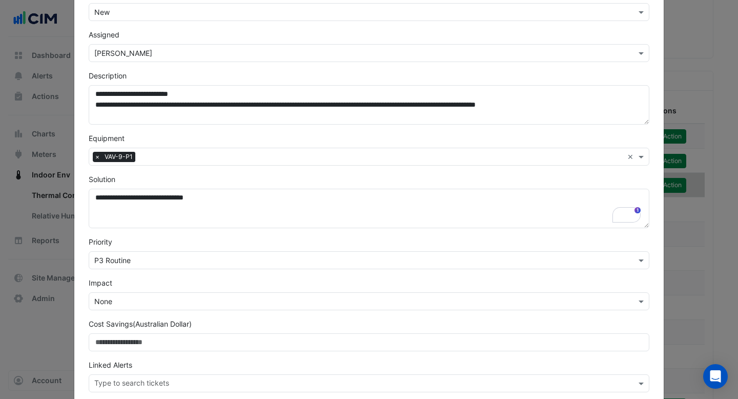
scroll to position [157, 0]
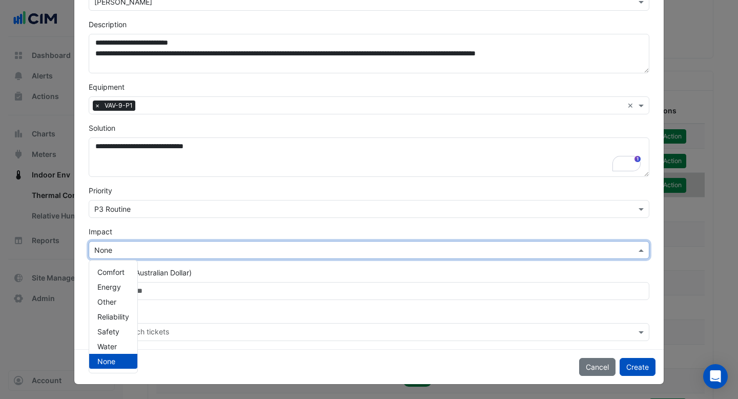
click at [187, 247] on input "text" at bounding box center [358, 250] width 529 height 11
click at [184, 221] on form "**********" at bounding box center [369, 118] width 561 height 445
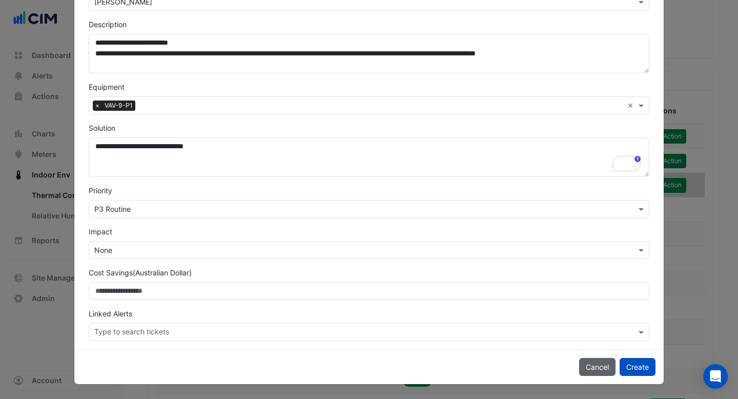
click at [589, 365] on button "Cancel" at bounding box center [597, 367] width 36 height 18
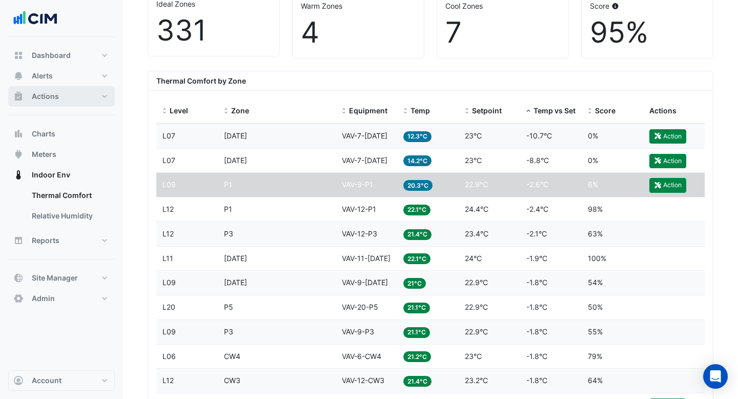
click at [66, 102] on button "Actions" at bounding box center [61, 96] width 107 height 20
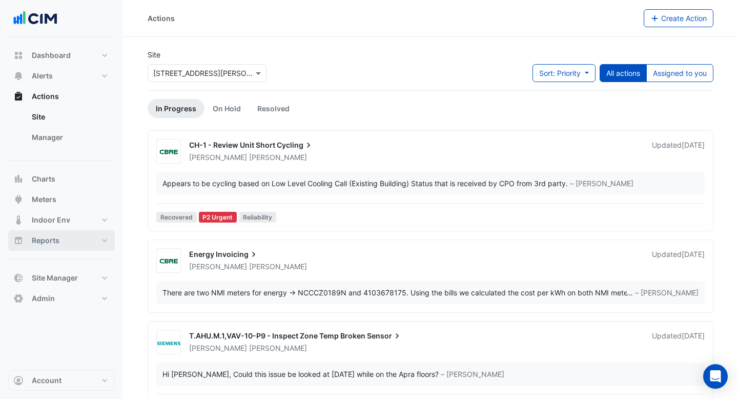
click at [67, 239] on button "Reports" at bounding box center [61, 240] width 107 height 20
select select "***"
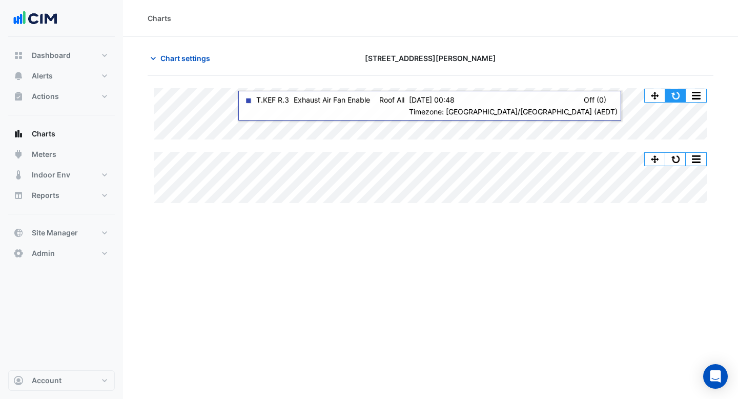
click at [673, 98] on button "button" at bounding box center [675, 95] width 20 height 13
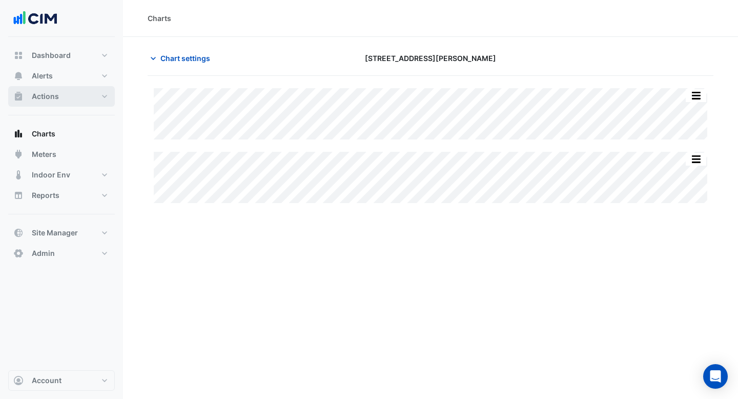
click at [62, 96] on button "Actions" at bounding box center [61, 96] width 107 height 20
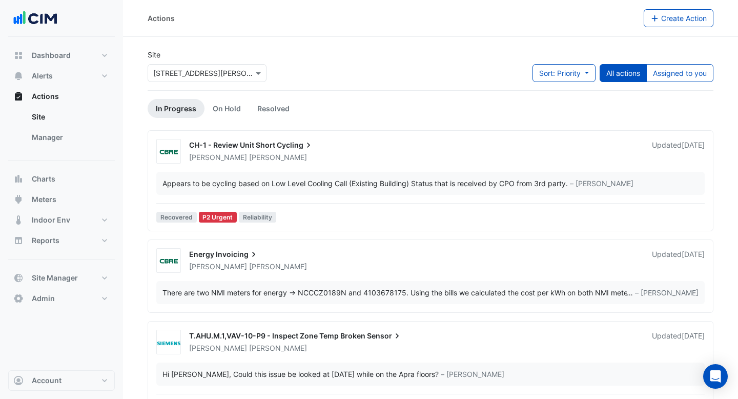
click at [376, 157] on div "Ryan Strachan" at bounding box center [414, 157] width 453 height 10
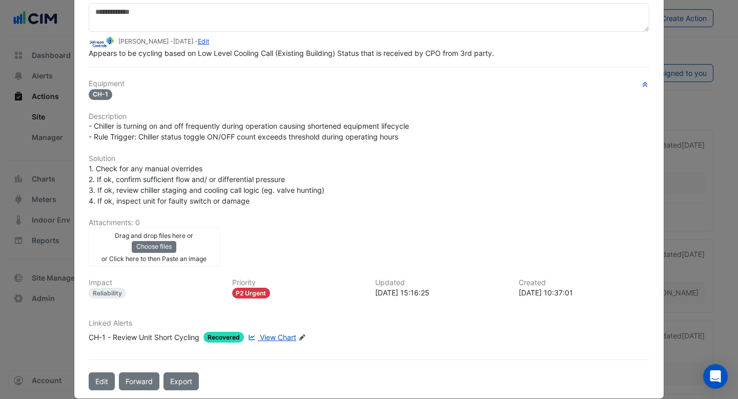
scroll to position [98, 0]
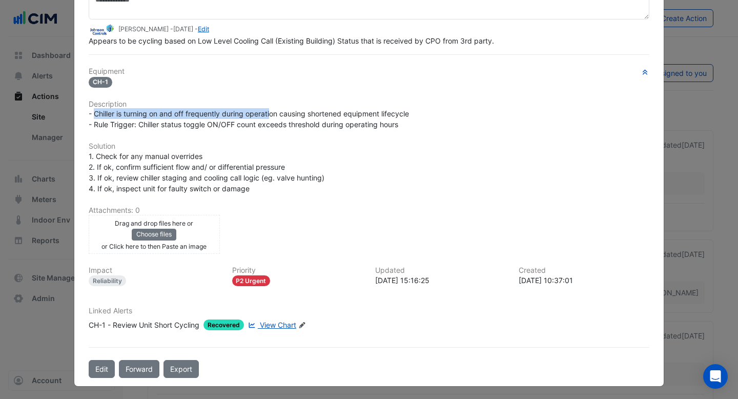
drag, startPoint x: 96, startPoint y: 113, endPoint x: 279, endPoint y: 108, distance: 183.5
click at [279, 108] on div "- Chiller is turning on and off frequently during operation causing shortened e…" at bounding box center [369, 119] width 561 height 22
click at [113, 119] on span "- Chiller is turning on and off frequently during operation causing shortened e…" at bounding box center [249, 118] width 320 height 19
drag, startPoint x: 417, startPoint y: 112, endPoint x: 310, endPoint y: 113, distance: 106.6
click at [310, 113] on div "- Chiller is turning on and off frequently during operation causing shortened e…" at bounding box center [369, 119] width 561 height 22
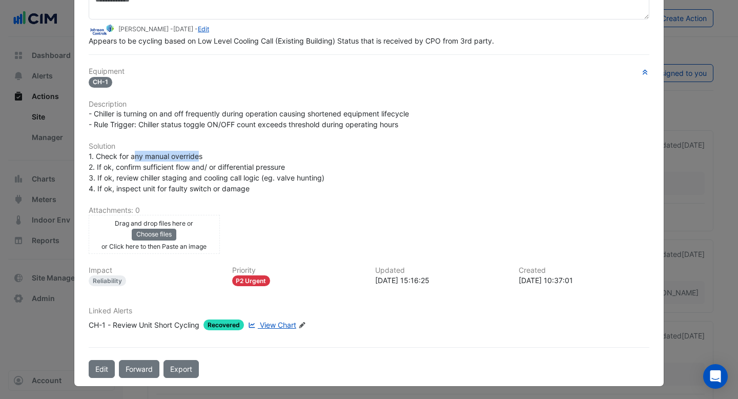
drag, startPoint x: 198, startPoint y: 155, endPoint x: 134, endPoint y: 156, distance: 64.1
click at [134, 156] on span "1. Check for any manual overrides 2. If ok, confirm sufficient flow and/ or dif…" at bounding box center [207, 172] width 236 height 41
click at [131, 171] on div "1. Check for any manual overrides 2. If ok, confirm sufficient flow and/ or dif…" at bounding box center [369, 172] width 561 height 43
click at [104, 161] on span "1. Check for any manual overrides 2. If ok, confirm sufficient flow and/ or dif…" at bounding box center [207, 172] width 236 height 41
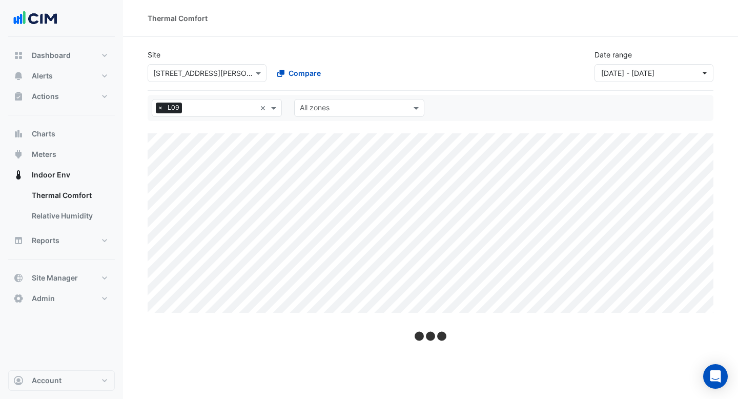
select select "***"
